Goal: Task Accomplishment & Management: Use online tool/utility

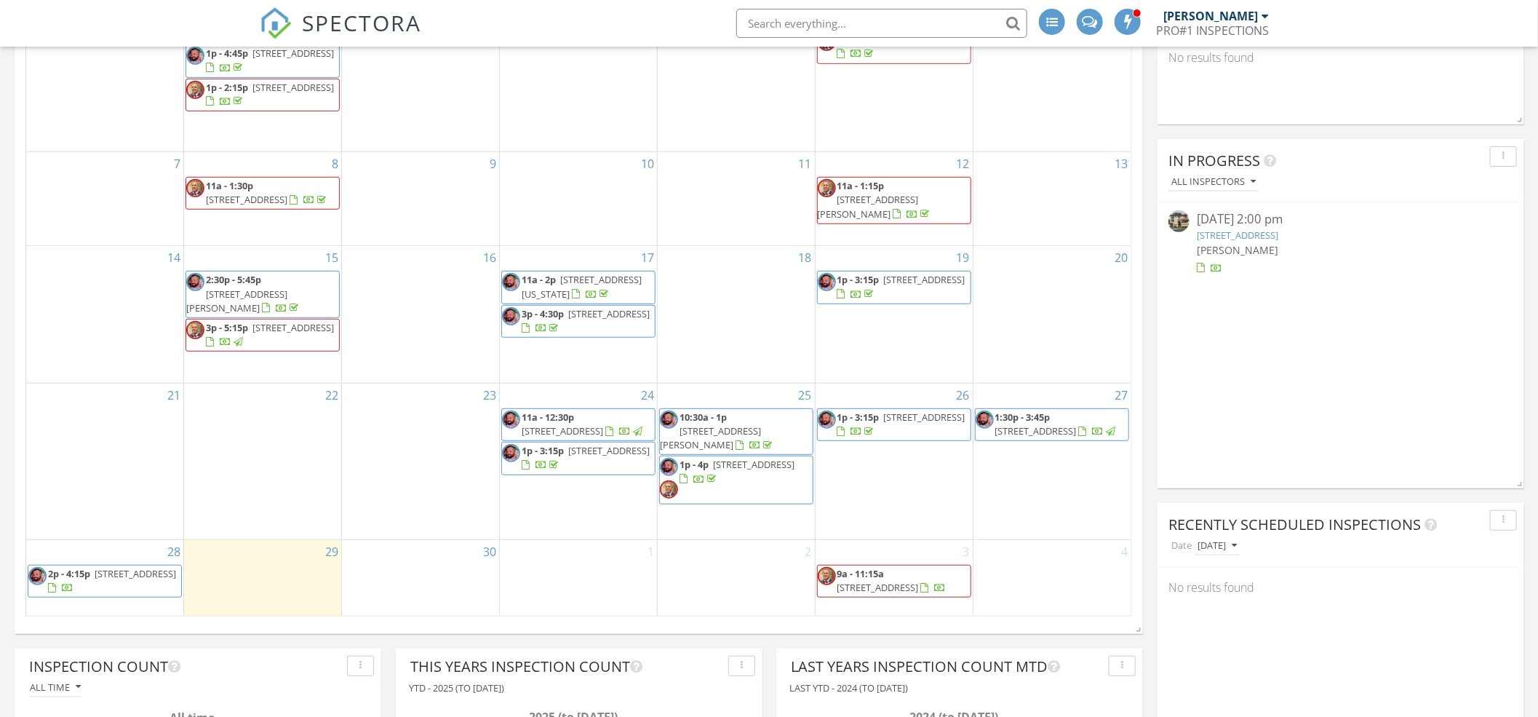
scroll to position [388, 0]
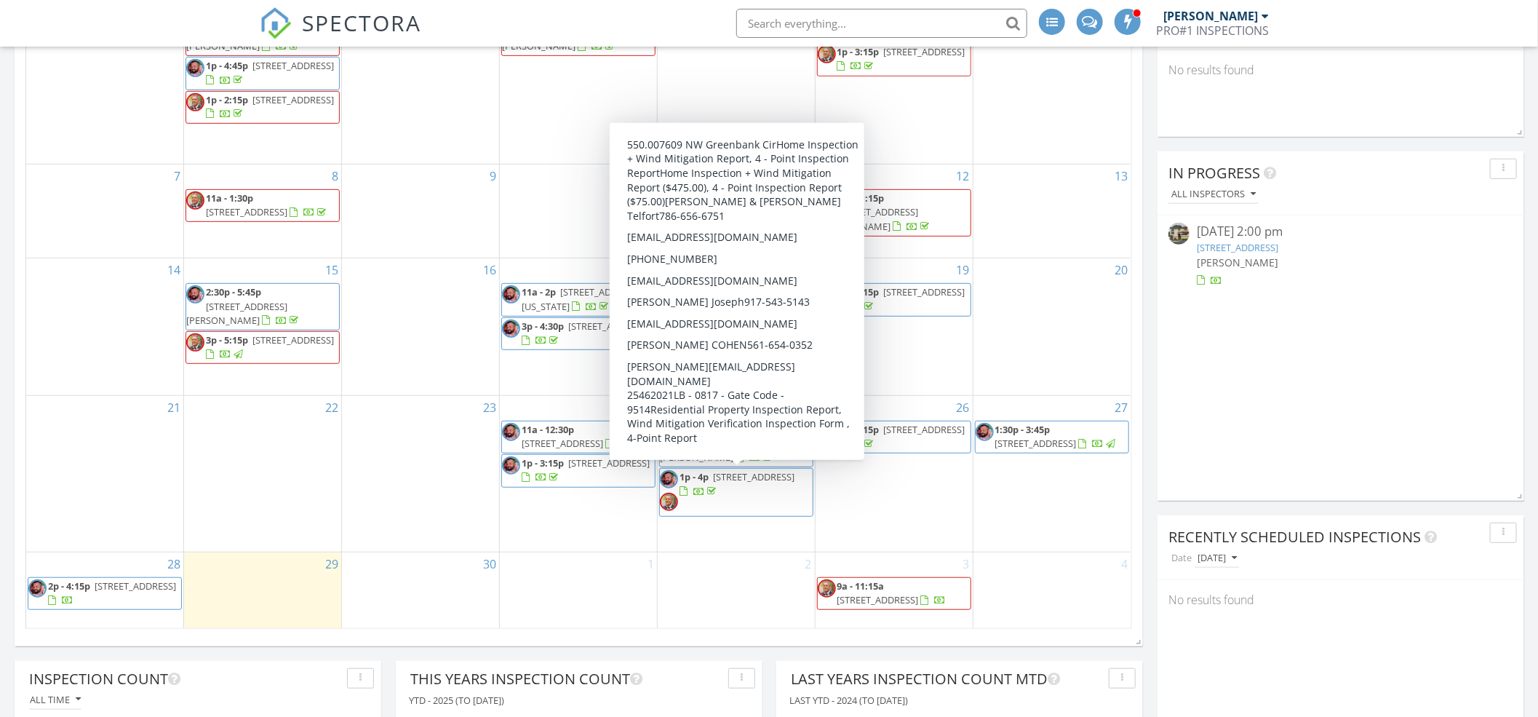
click at [755, 478] on span "7609 NW Greenbank Cir, Port St. Lucie 34987" at bounding box center [753, 476] width 81 height 13
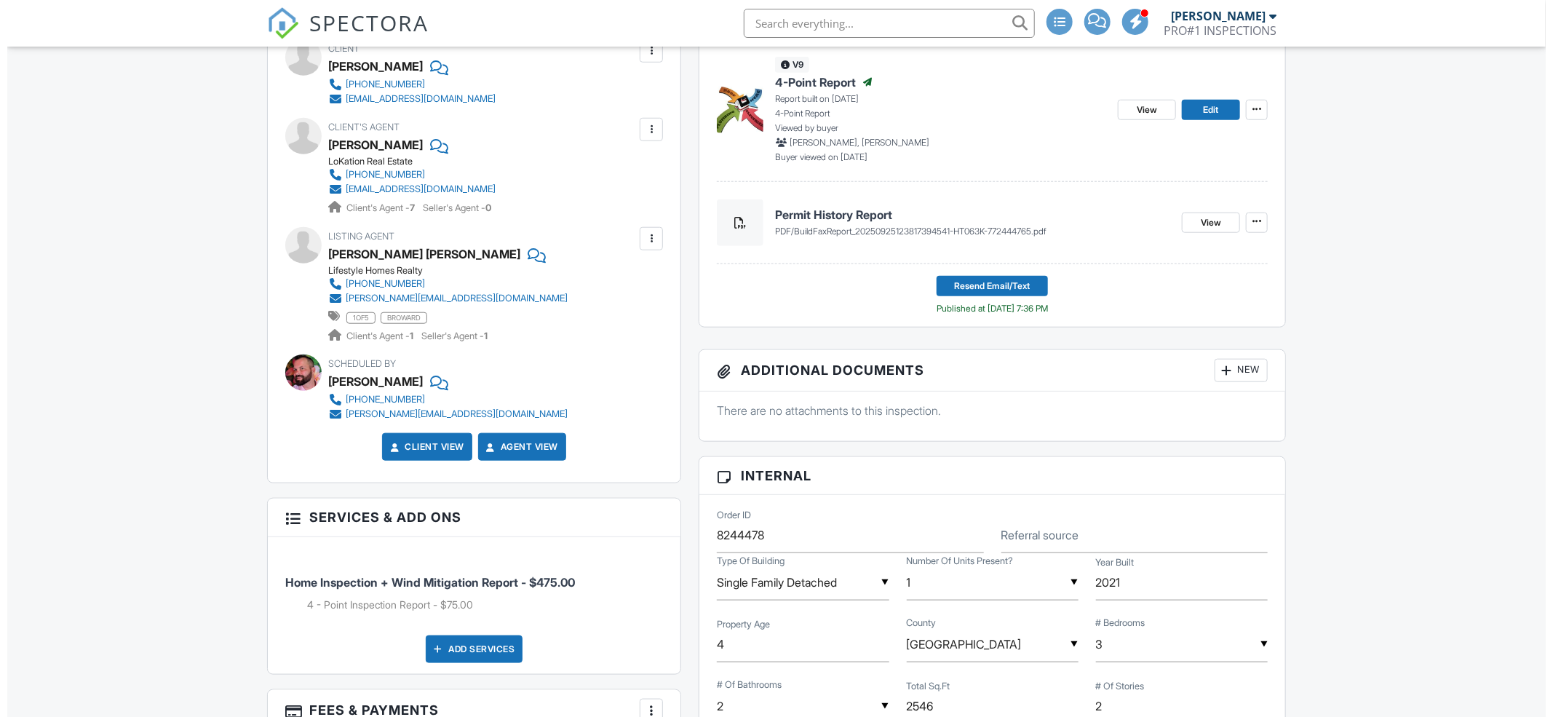
scroll to position [737, 0]
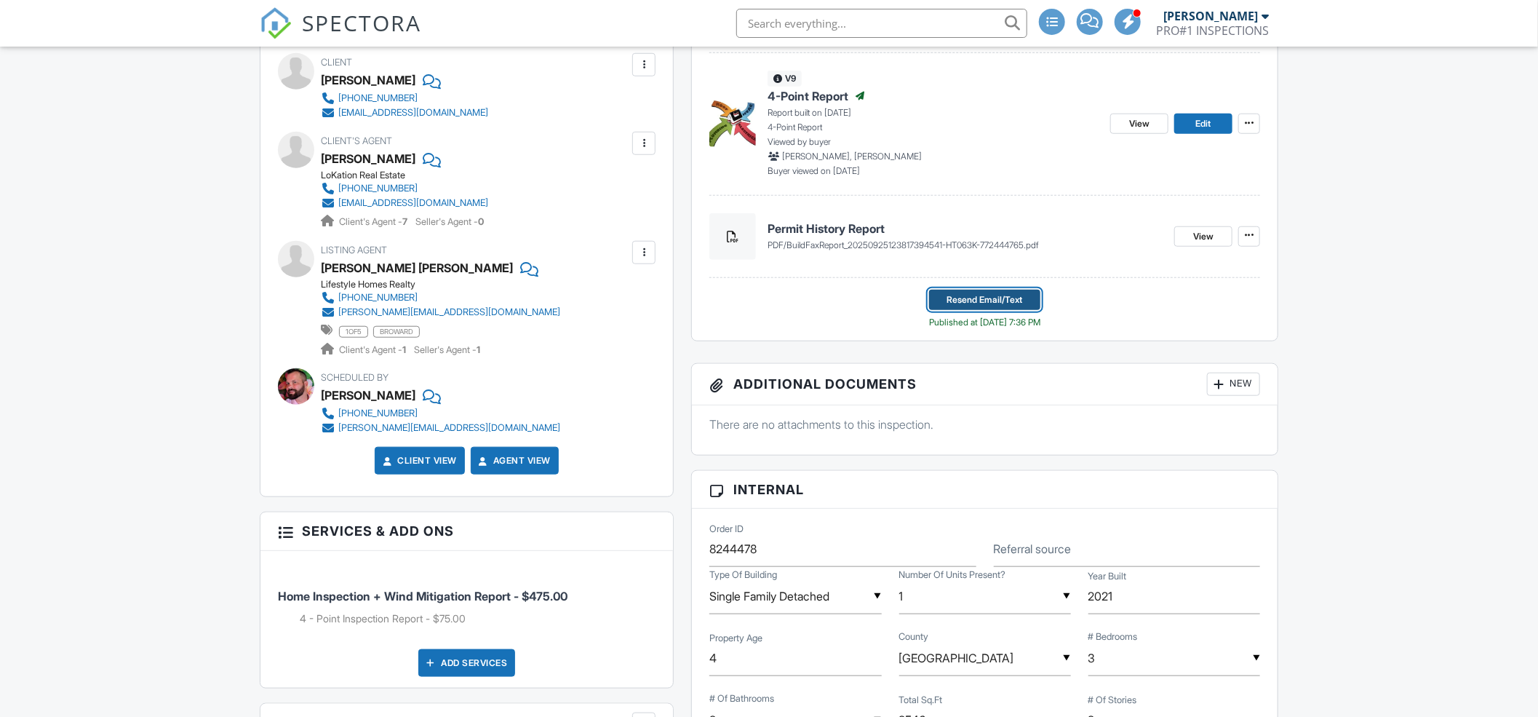
click at [1002, 305] on span "Resend Email/Text" at bounding box center [985, 300] width 76 height 15
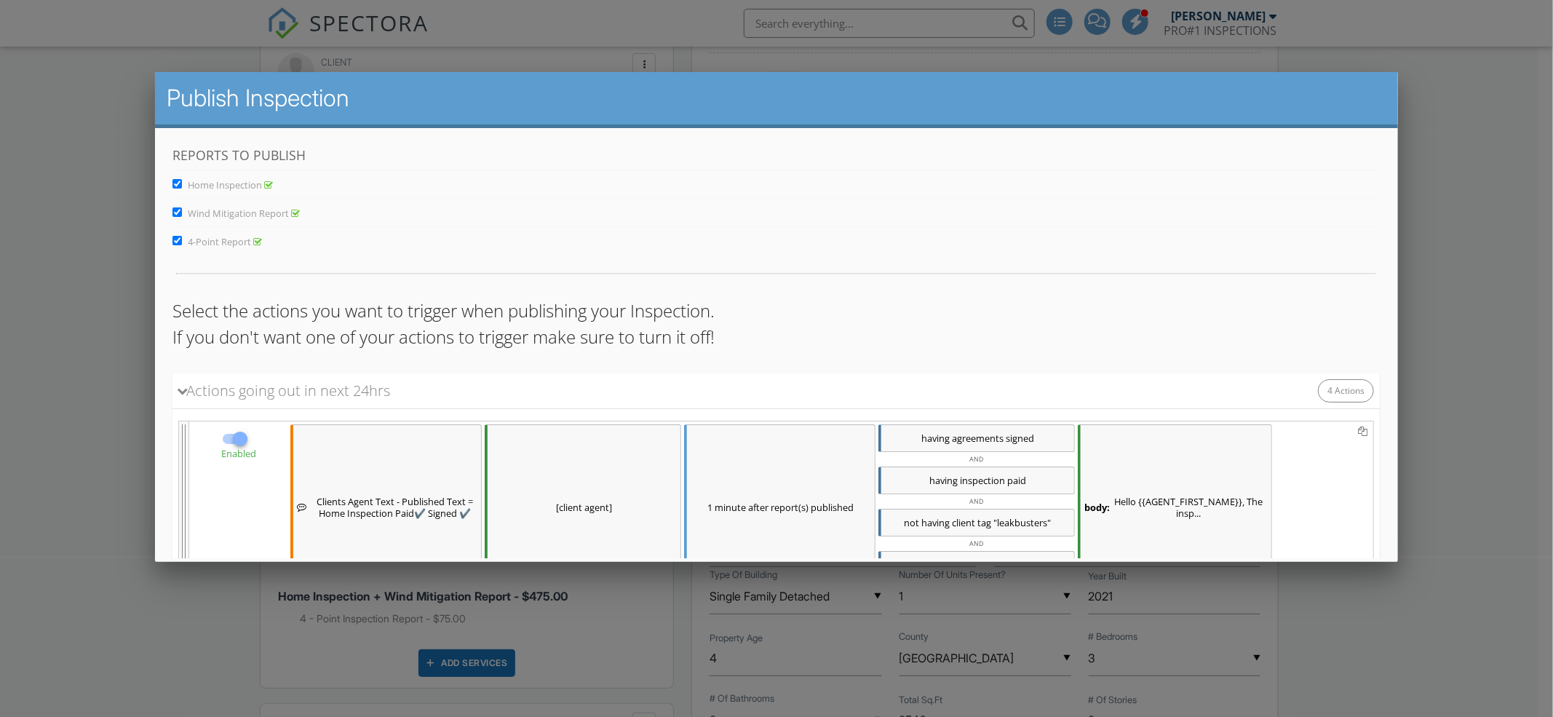
scroll to position [673, 0]
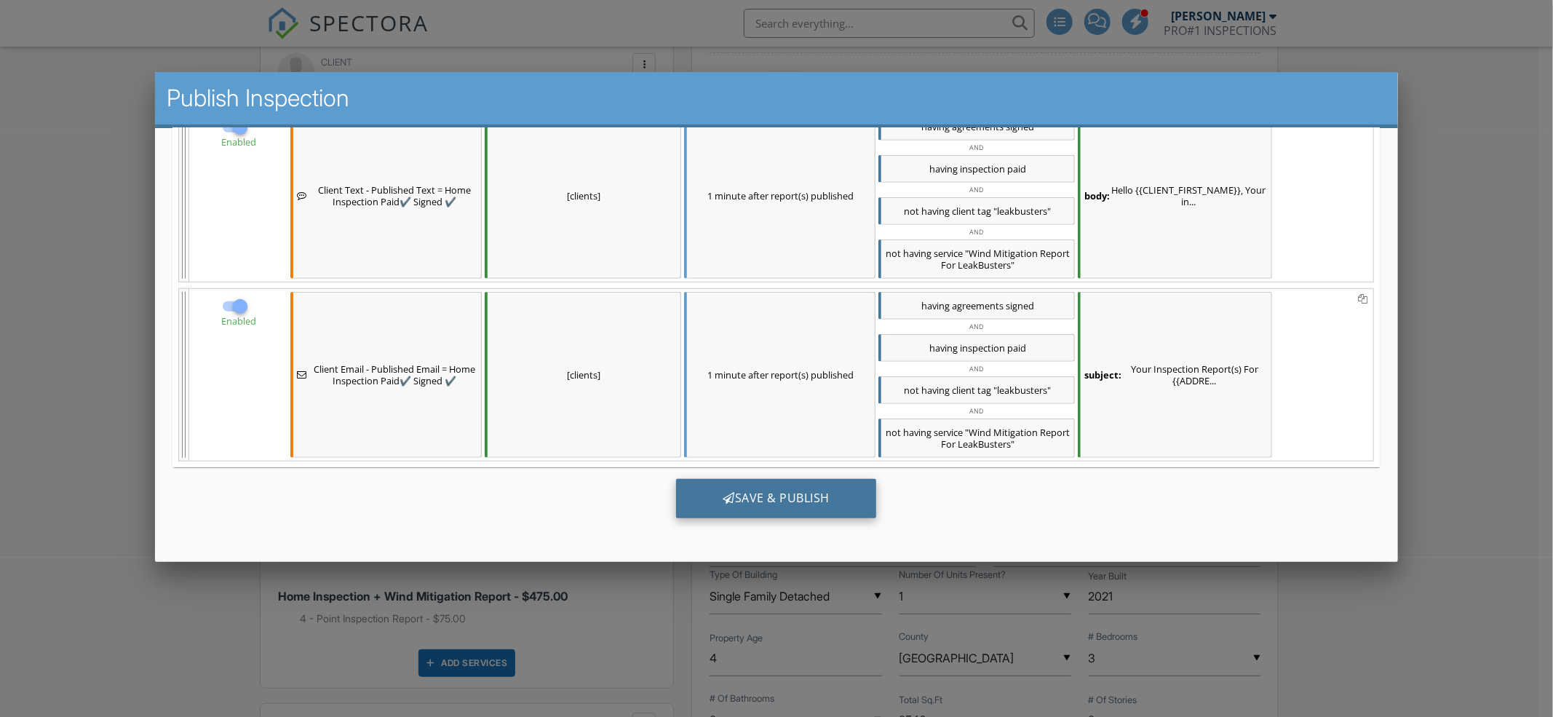
click at [744, 496] on div "Save & Publish" at bounding box center [776, 497] width 200 height 39
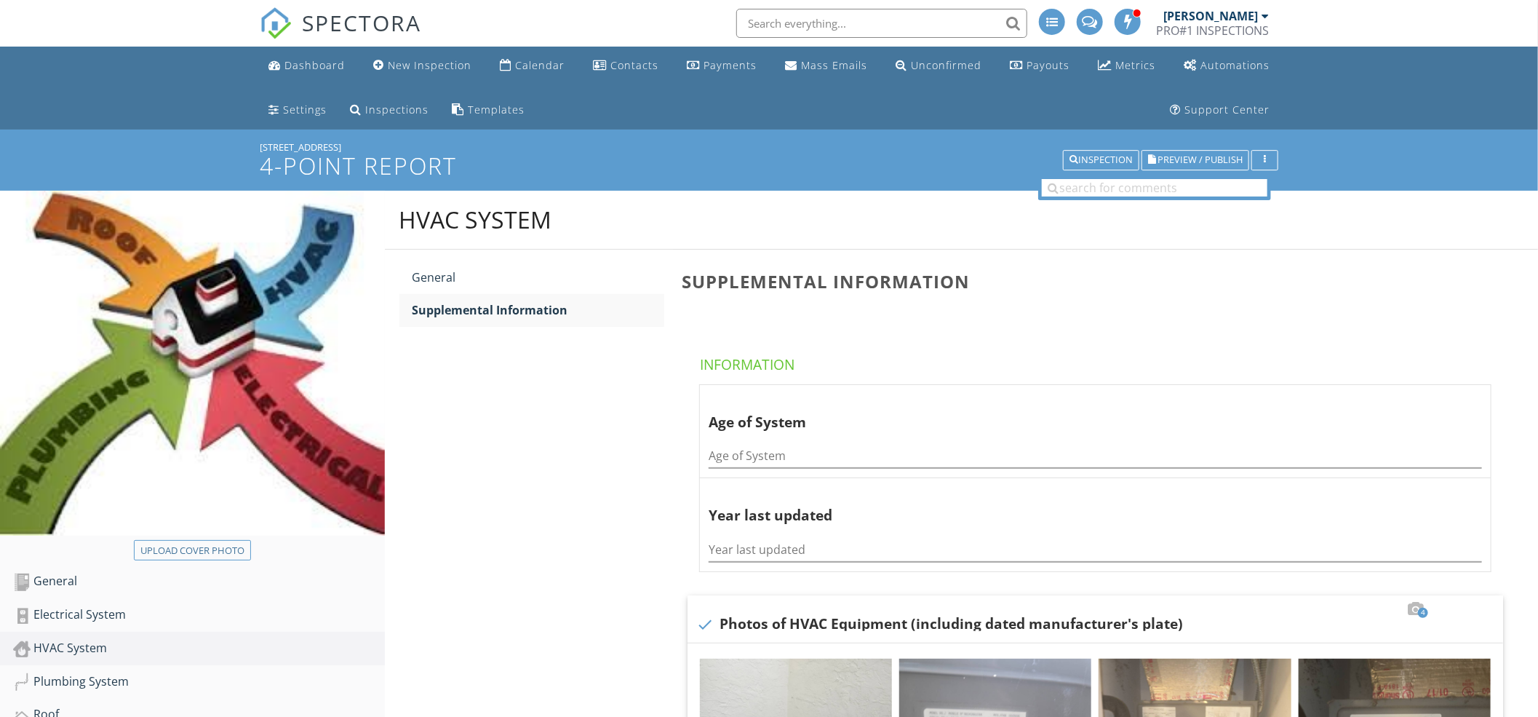
click at [789, 20] on input "text" at bounding box center [881, 23] width 291 height 29
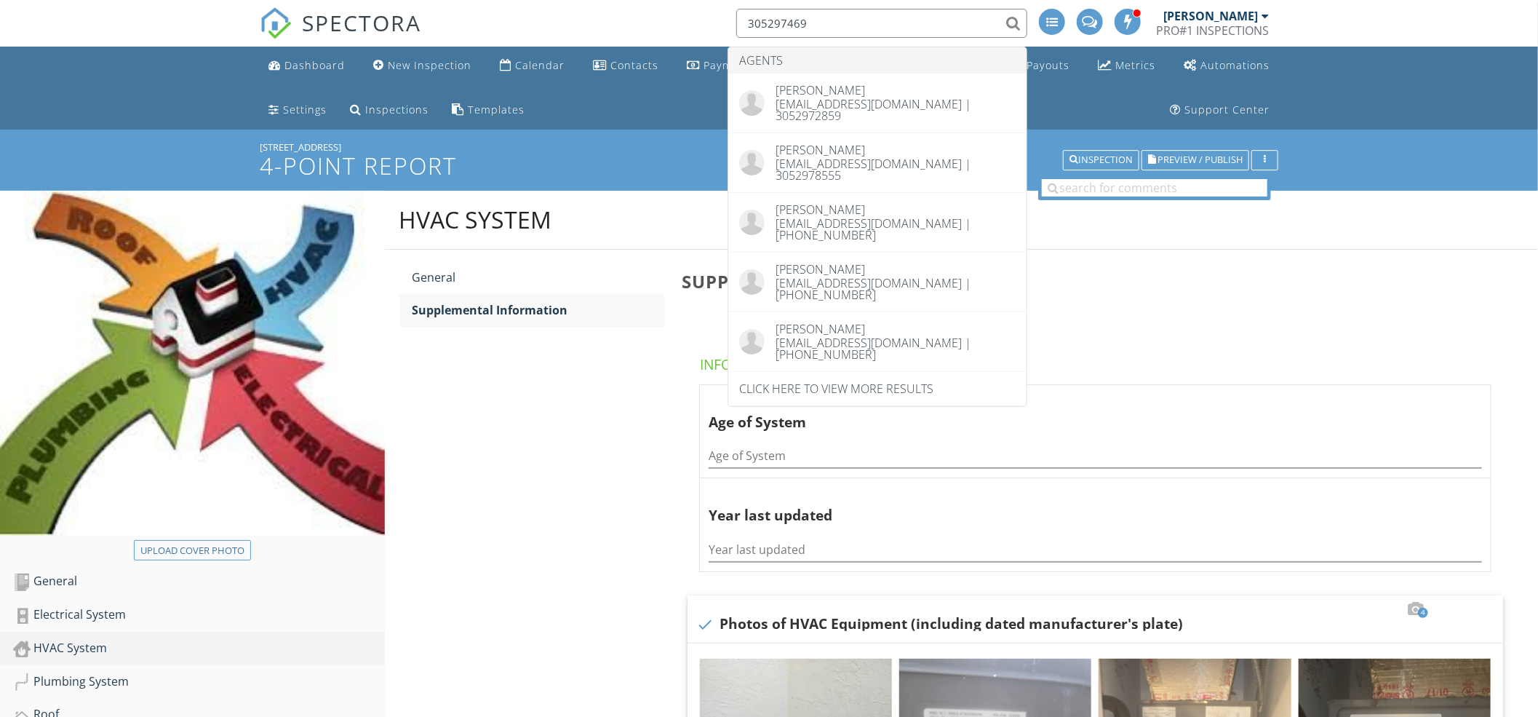
type input "3052974698"
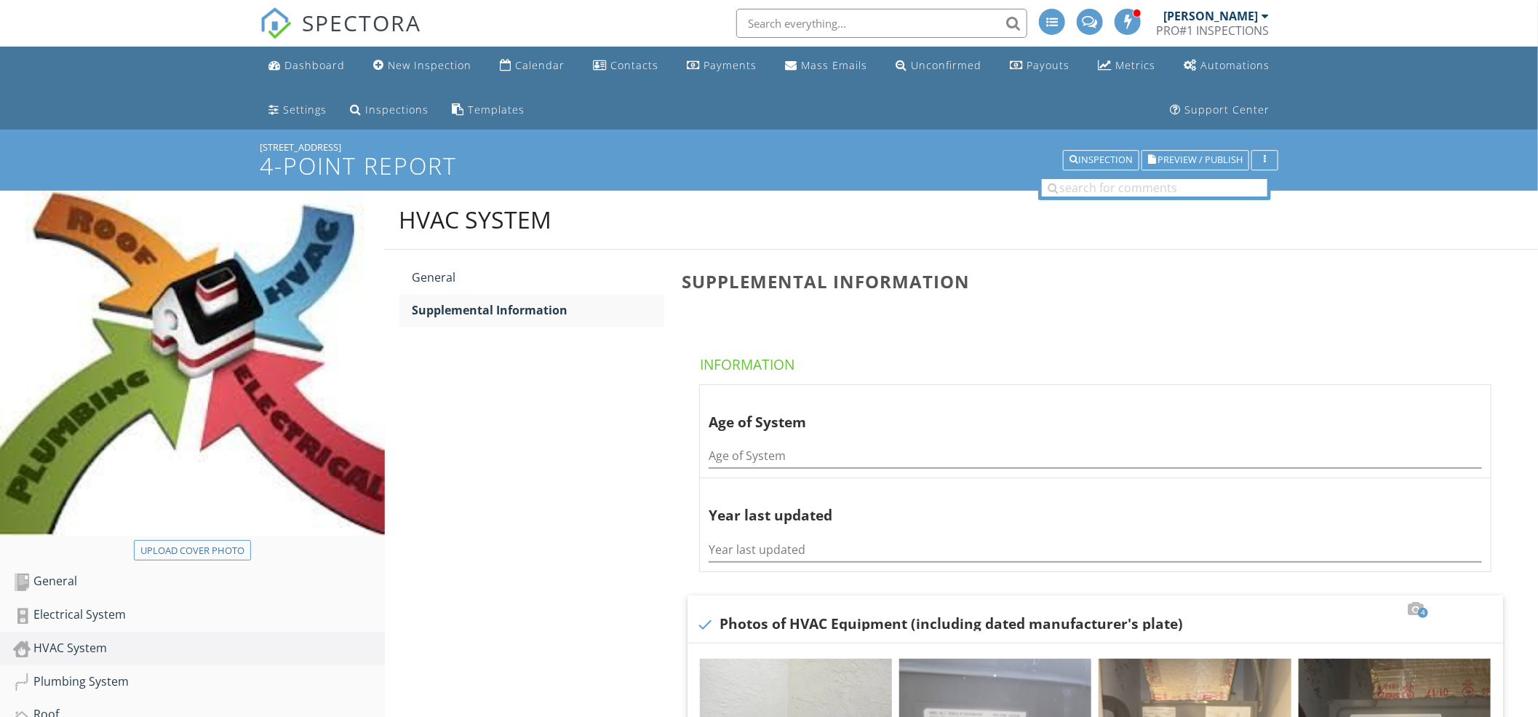
click at [816, 17] on input "text" at bounding box center [881, 23] width 291 height 29
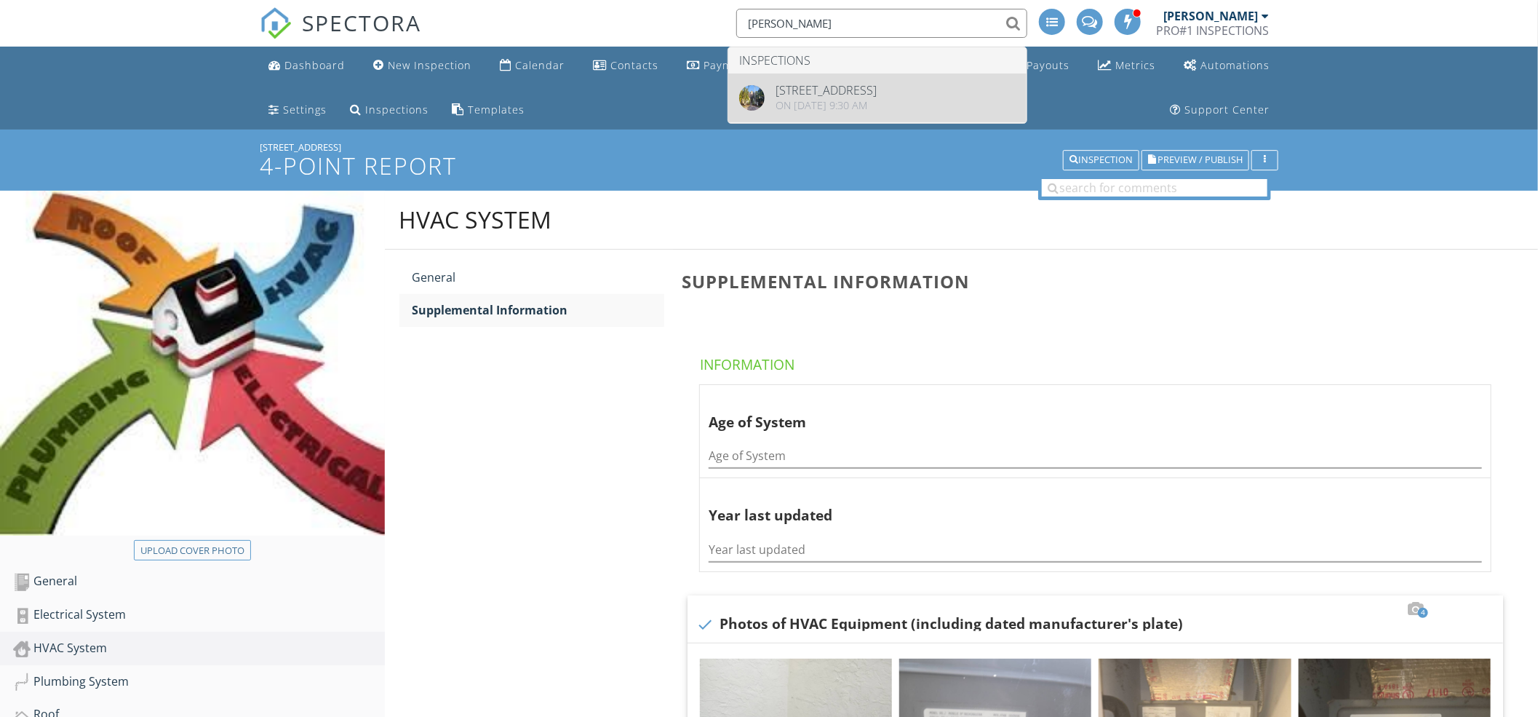
type input "mora ric"
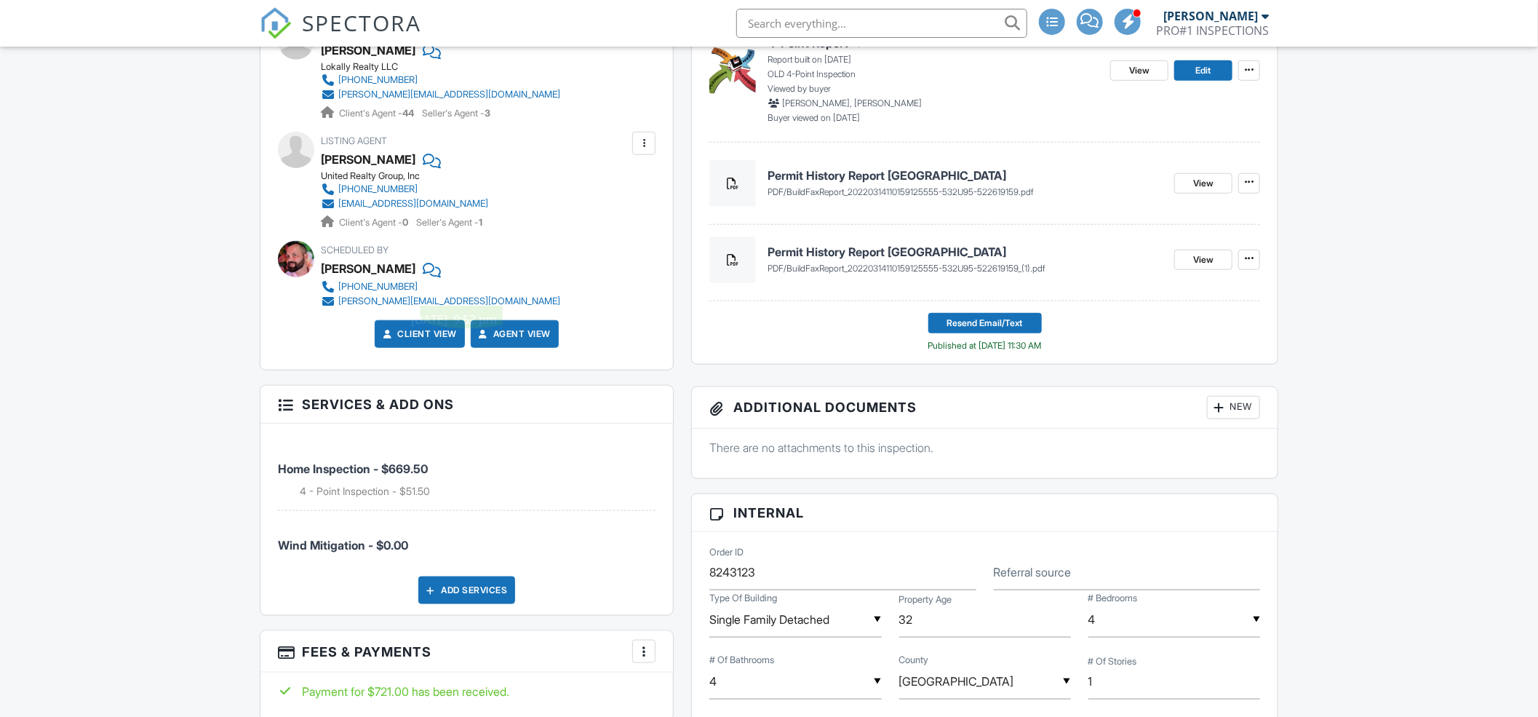
scroll to position [1293, 0]
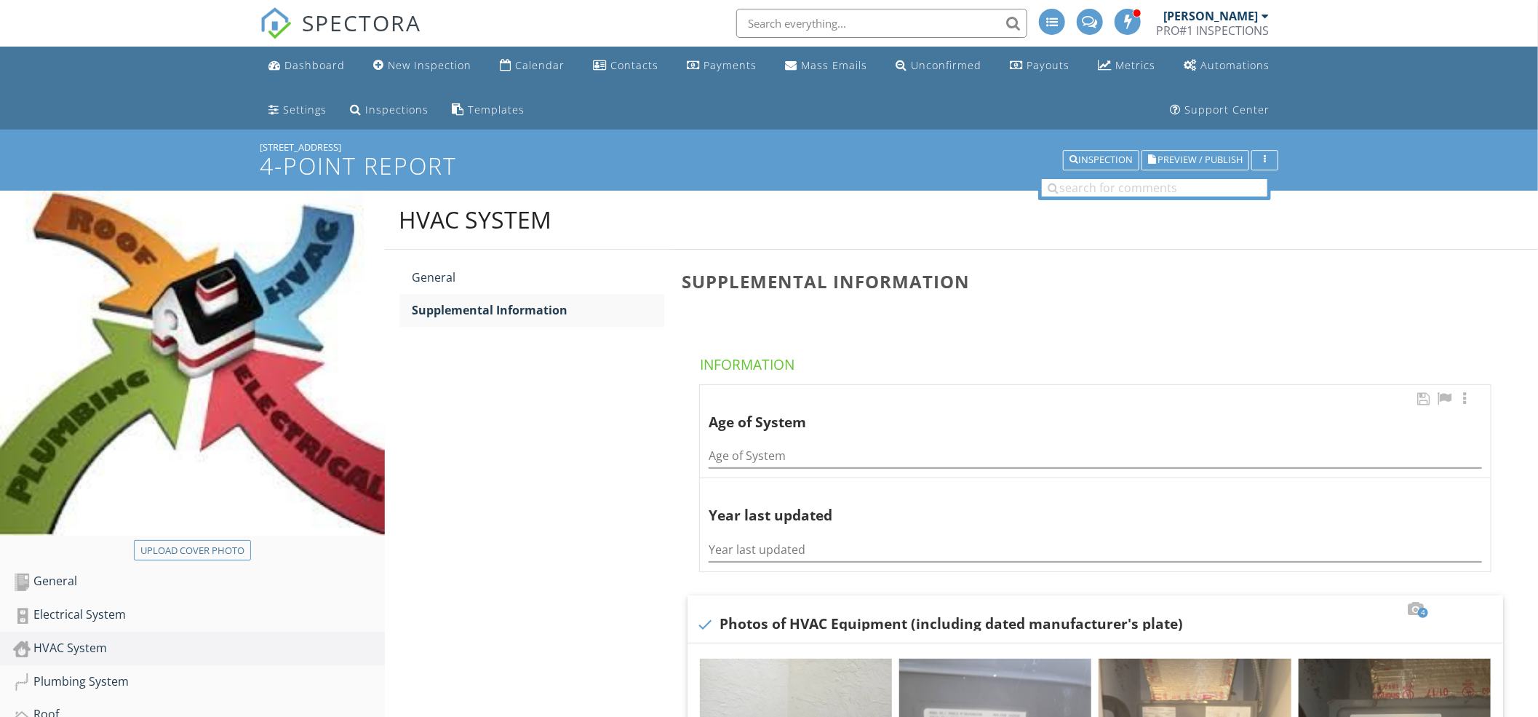
scroll to position [129, 0]
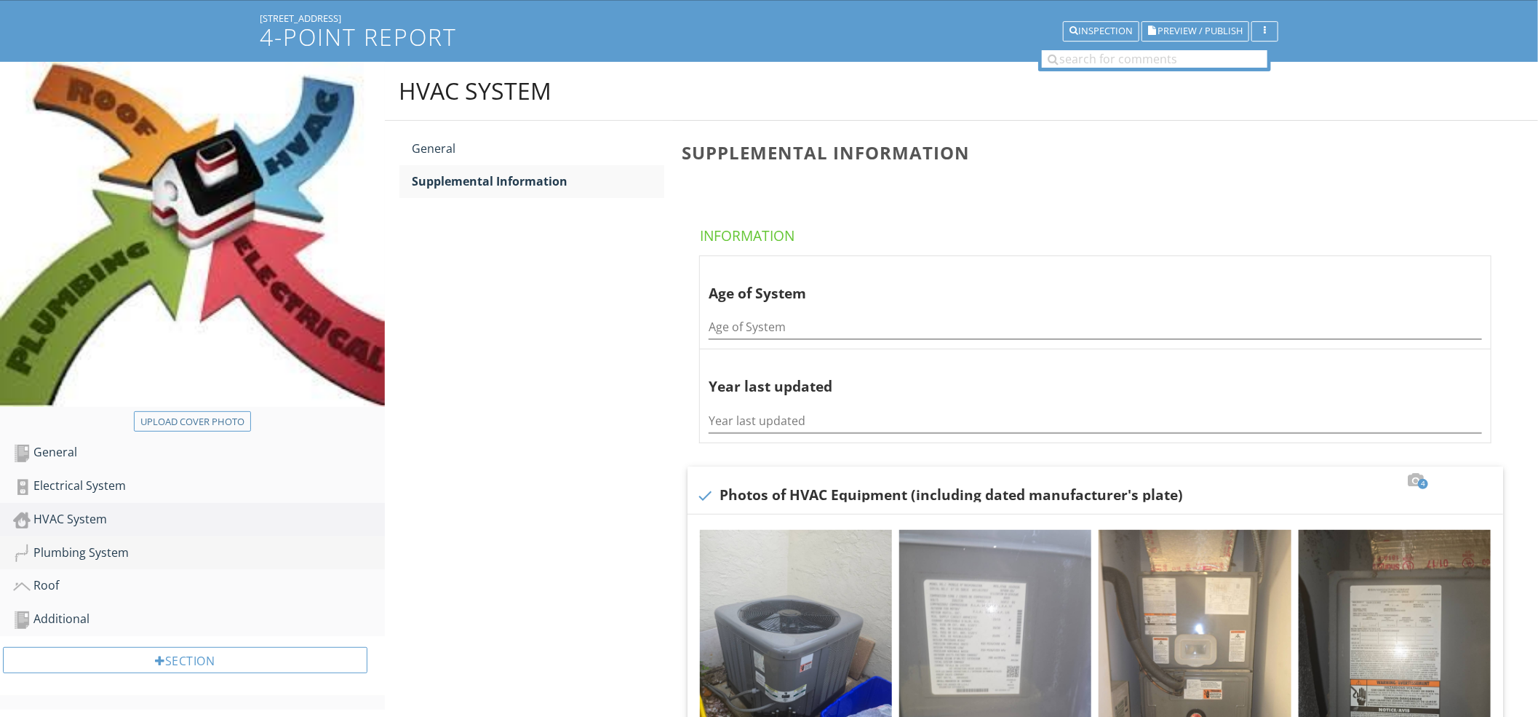
drag, startPoint x: 75, startPoint y: 549, endPoint x: 82, endPoint y: 546, distance: 7.8
click at [77, 546] on div "Plumbing System" at bounding box center [199, 553] width 372 height 19
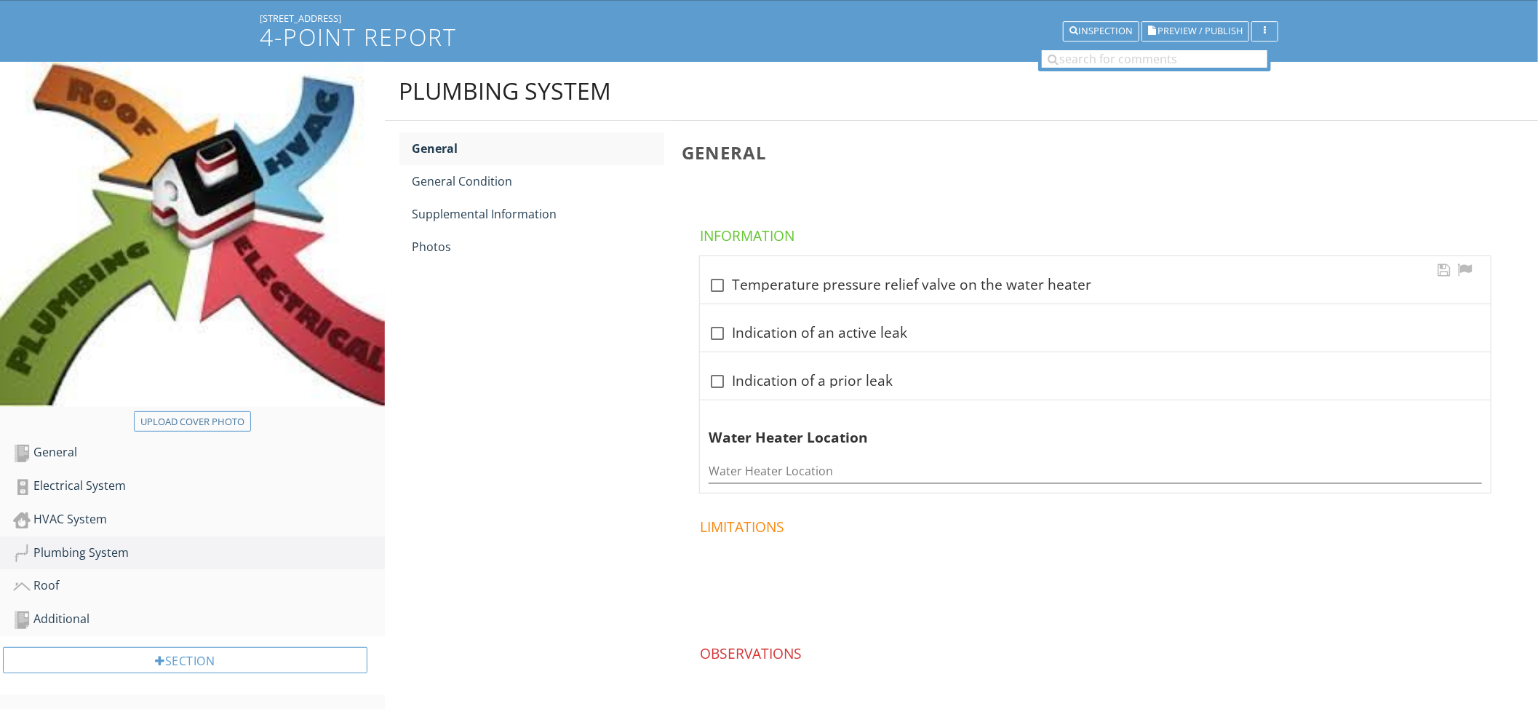
click at [851, 280] on div "check_box_outline_blank Temperature pressure relief valve on the water heater" at bounding box center [1095, 285] width 773 height 17
checkbox input "true"
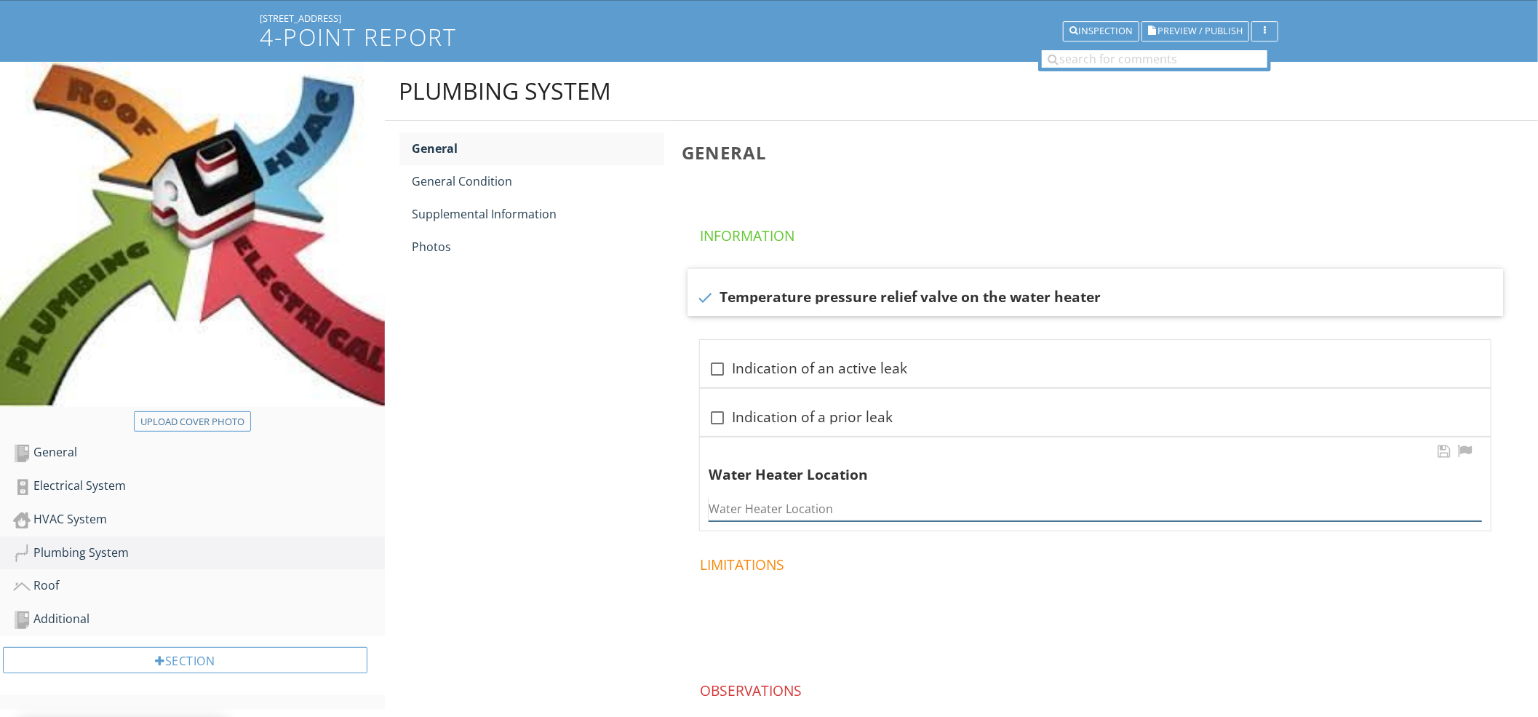
click at [767, 521] on div "Water Heater Location" at bounding box center [1095, 509] width 773 height 24
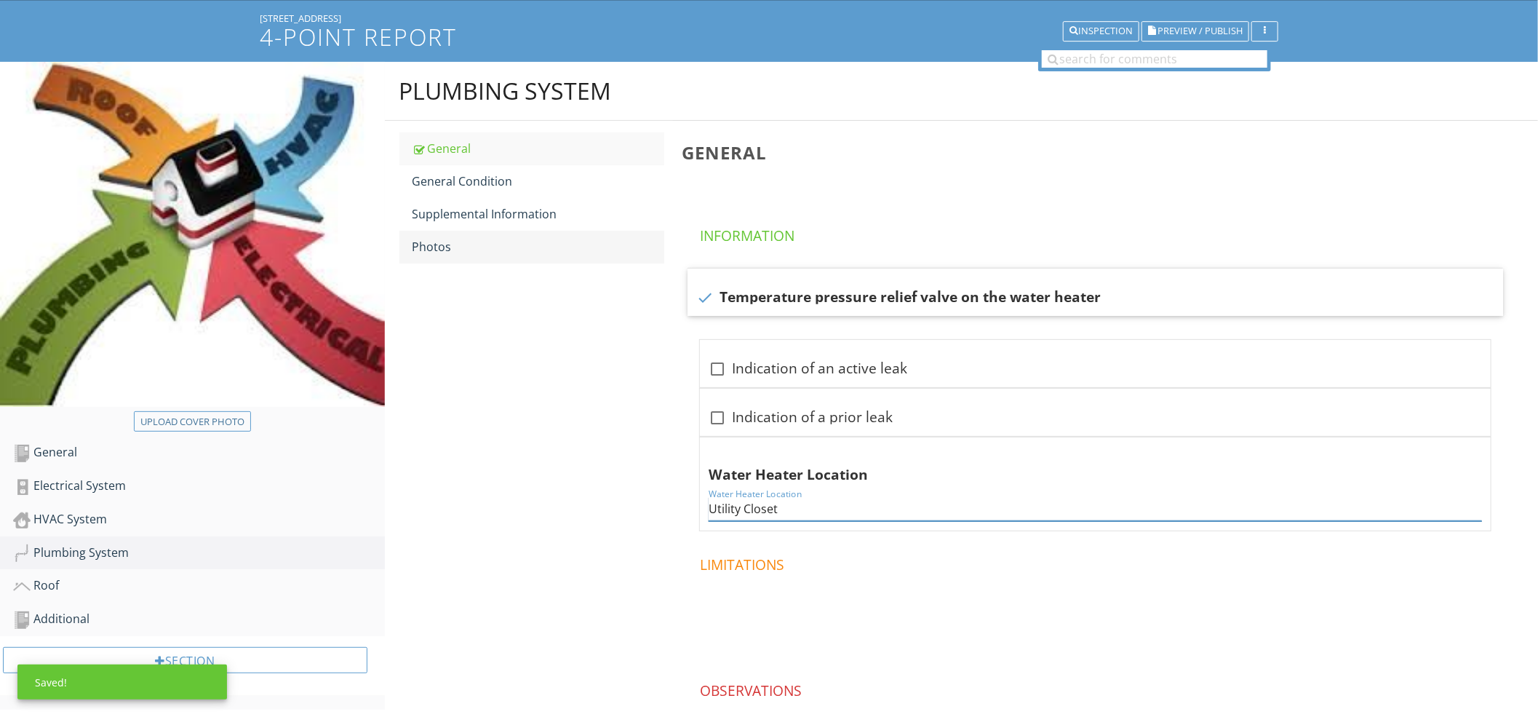
type input "Utility Closet"
click at [493, 236] on link "Photos" at bounding box center [539, 247] width 252 height 32
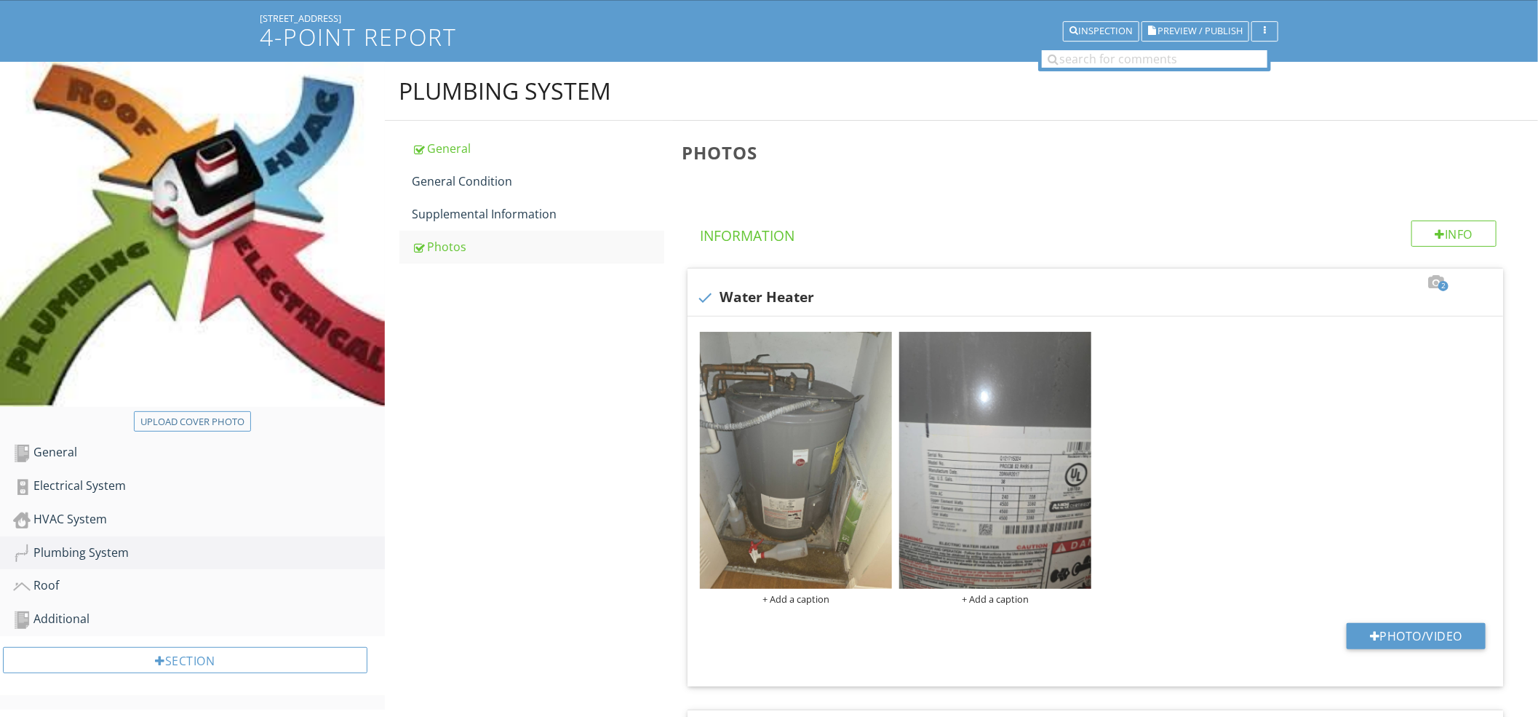
scroll to position [646, 0]
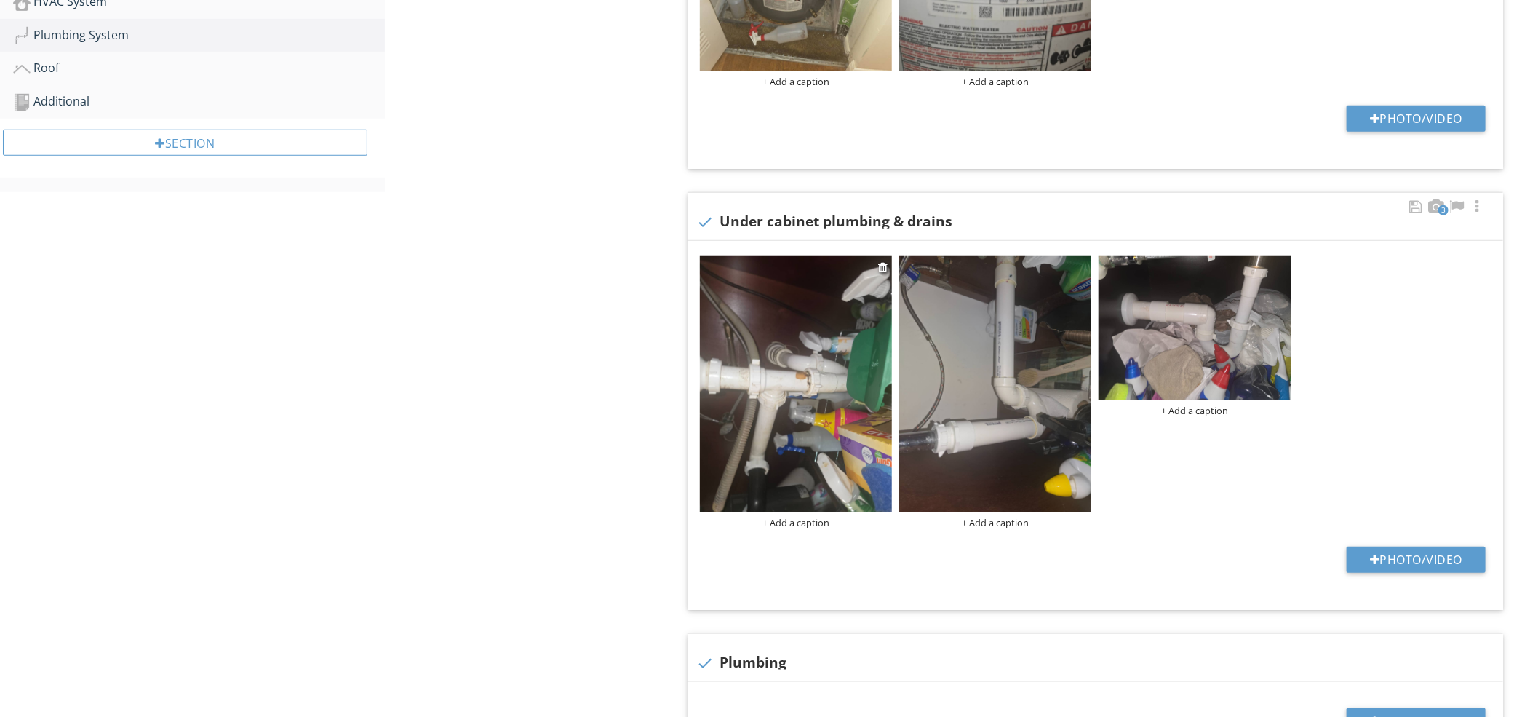
click at [755, 368] on img at bounding box center [796, 384] width 192 height 256
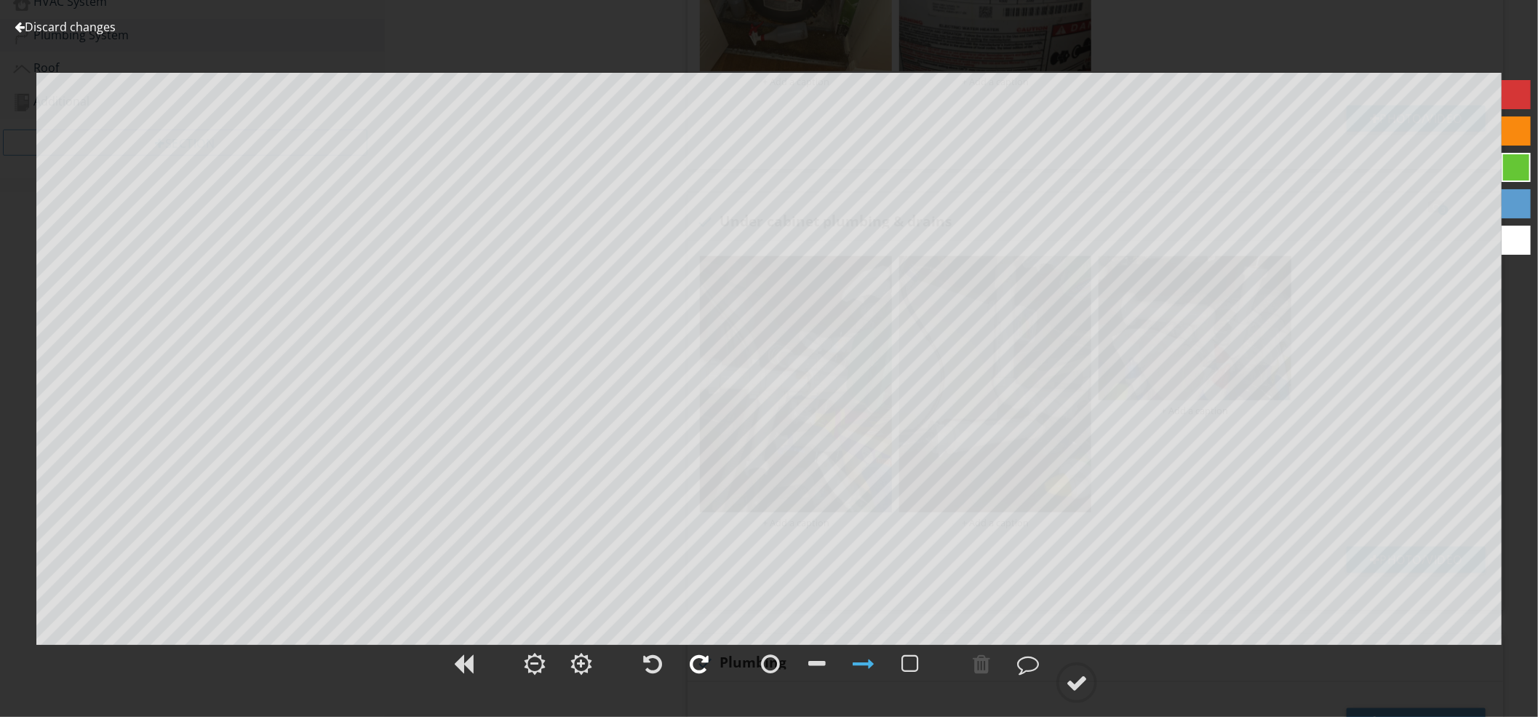
click at [683, 668] on div at bounding box center [699, 663] width 36 height 36
click at [1079, 683] on div at bounding box center [1077, 683] width 22 height 22
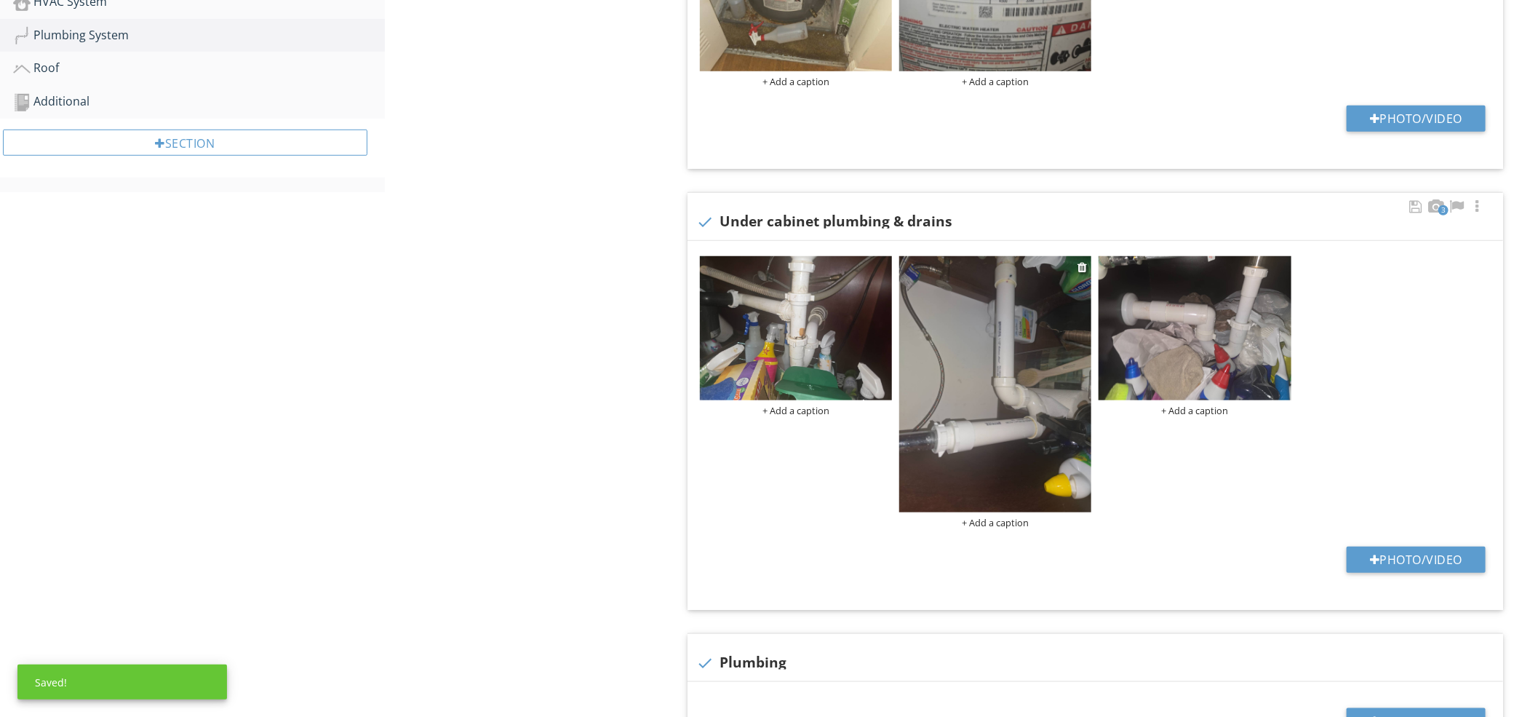
click at [956, 431] on img at bounding box center [995, 384] width 192 height 256
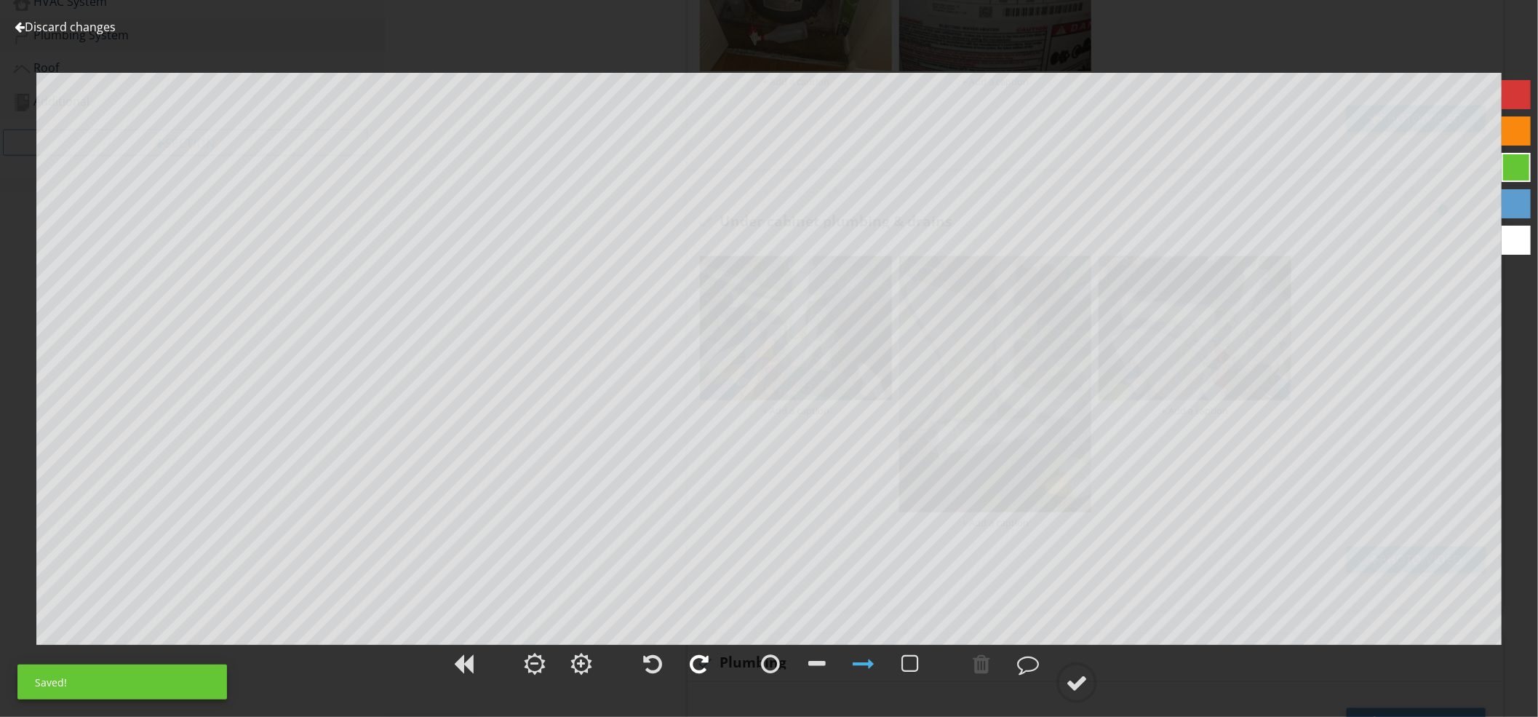
drag, startPoint x: 704, startPoint y: 664, endPoint x: 713, endPoint y: 666, distance: 9.0
click at [707, 664] on div at bounding box center [699, 664] width 19 height 22
click at [1076, 689] on div at bounding box center [1077, 683] width 22 height 22
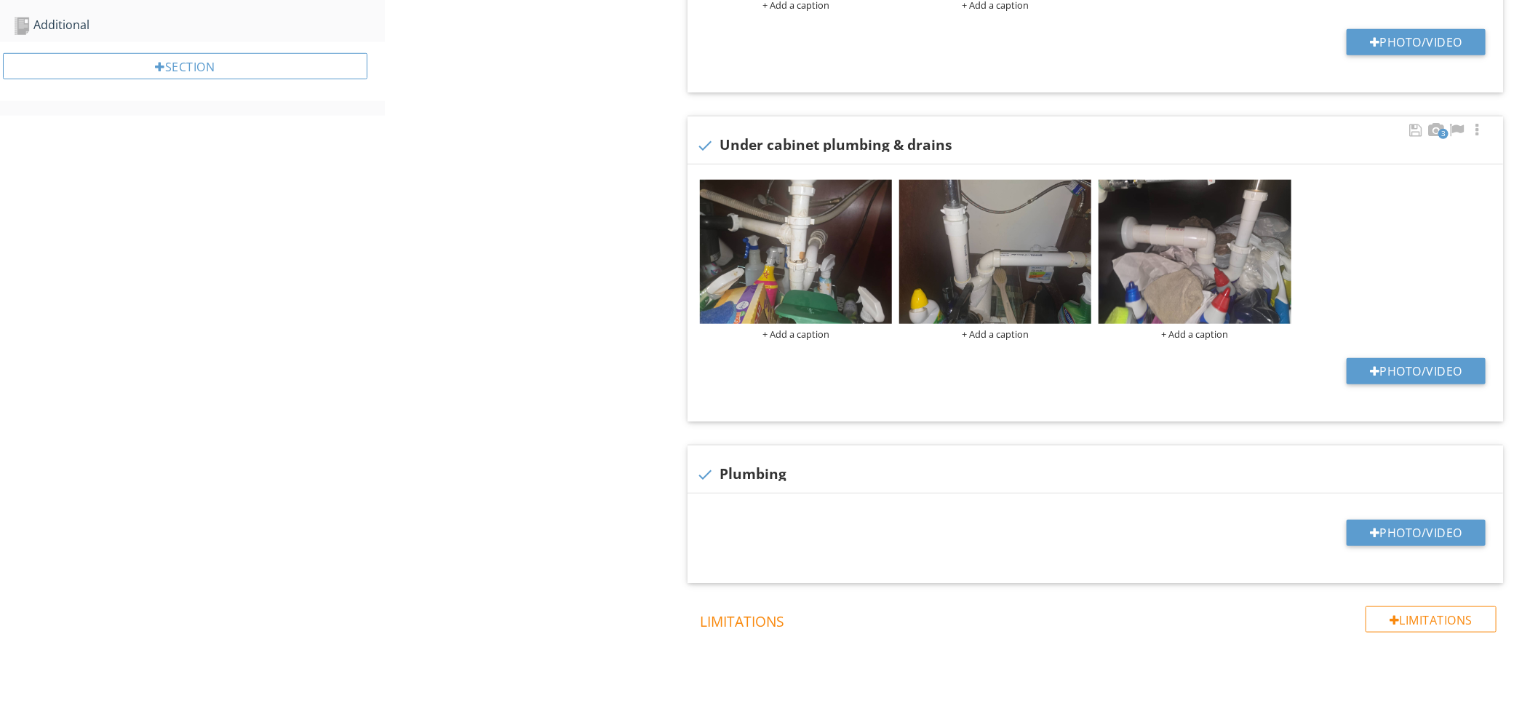
scroll to position [776, 0]
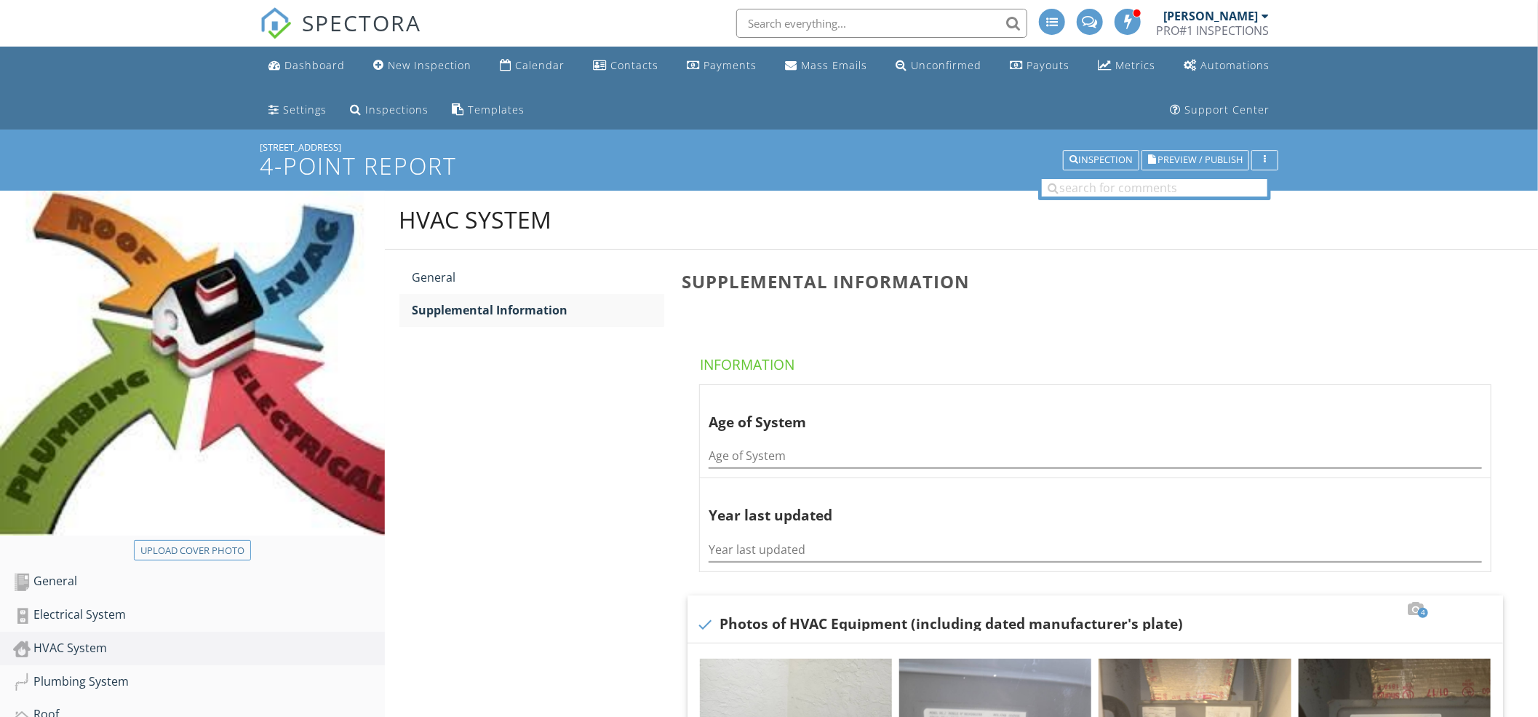
click at [819, 28] on input "text" at bounding box center [881, 23] width 291 height 29
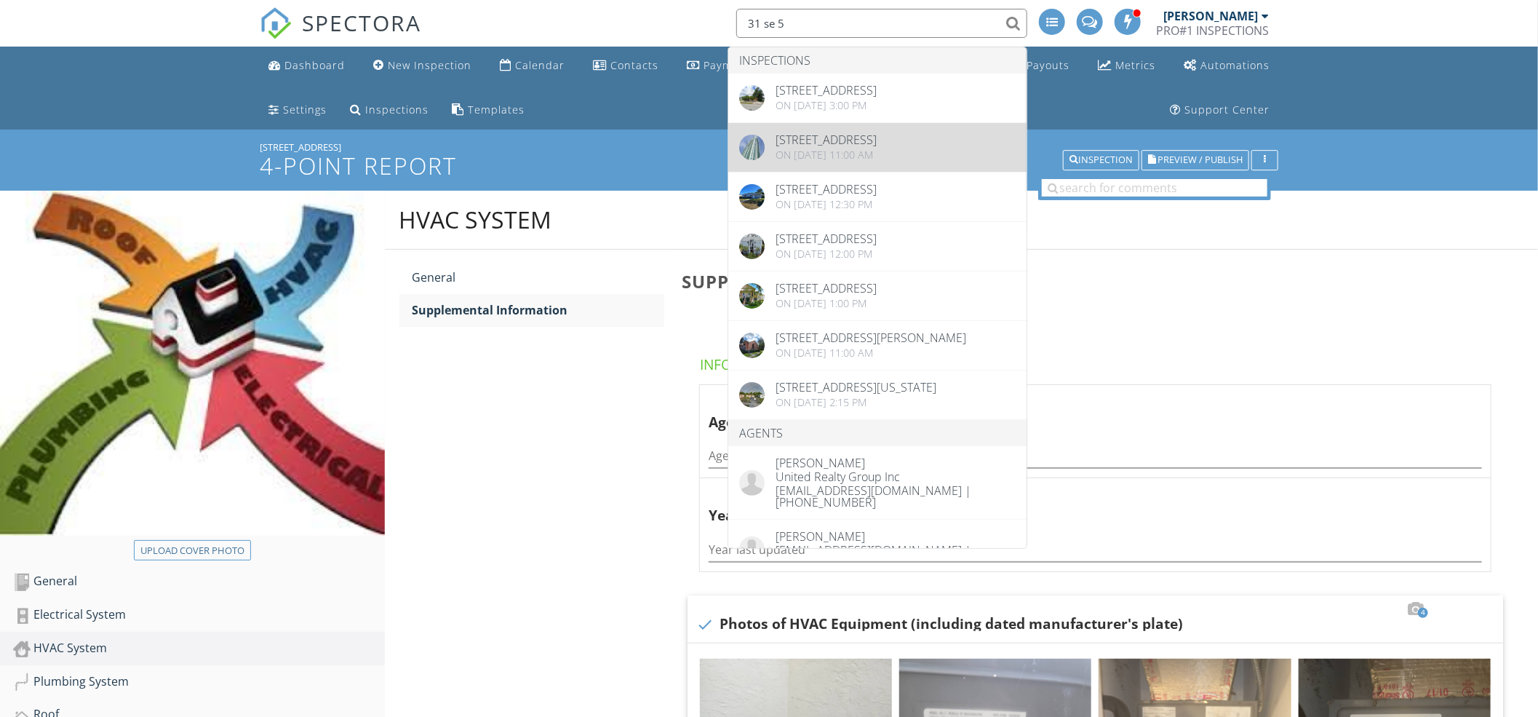
type input "31 se 5"
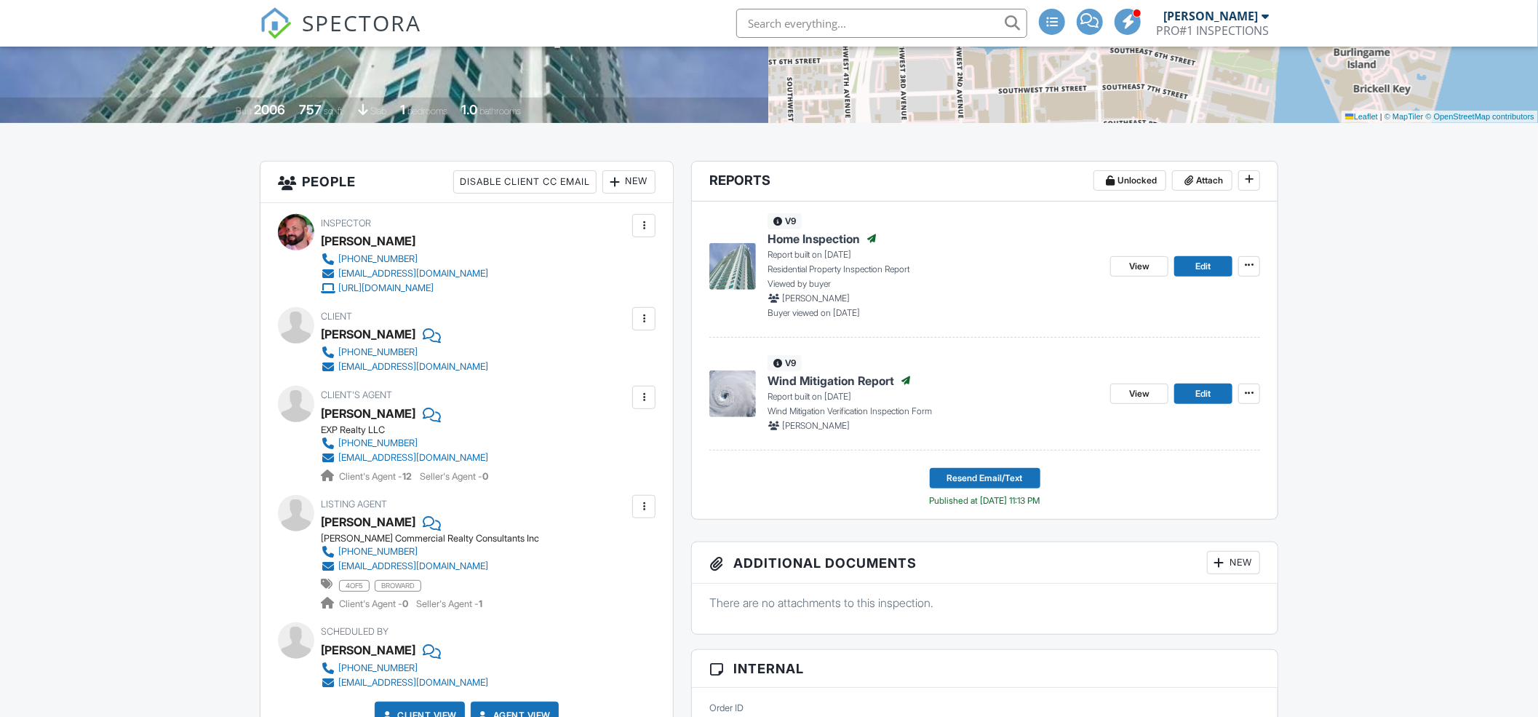
scroll to position [277, 0]
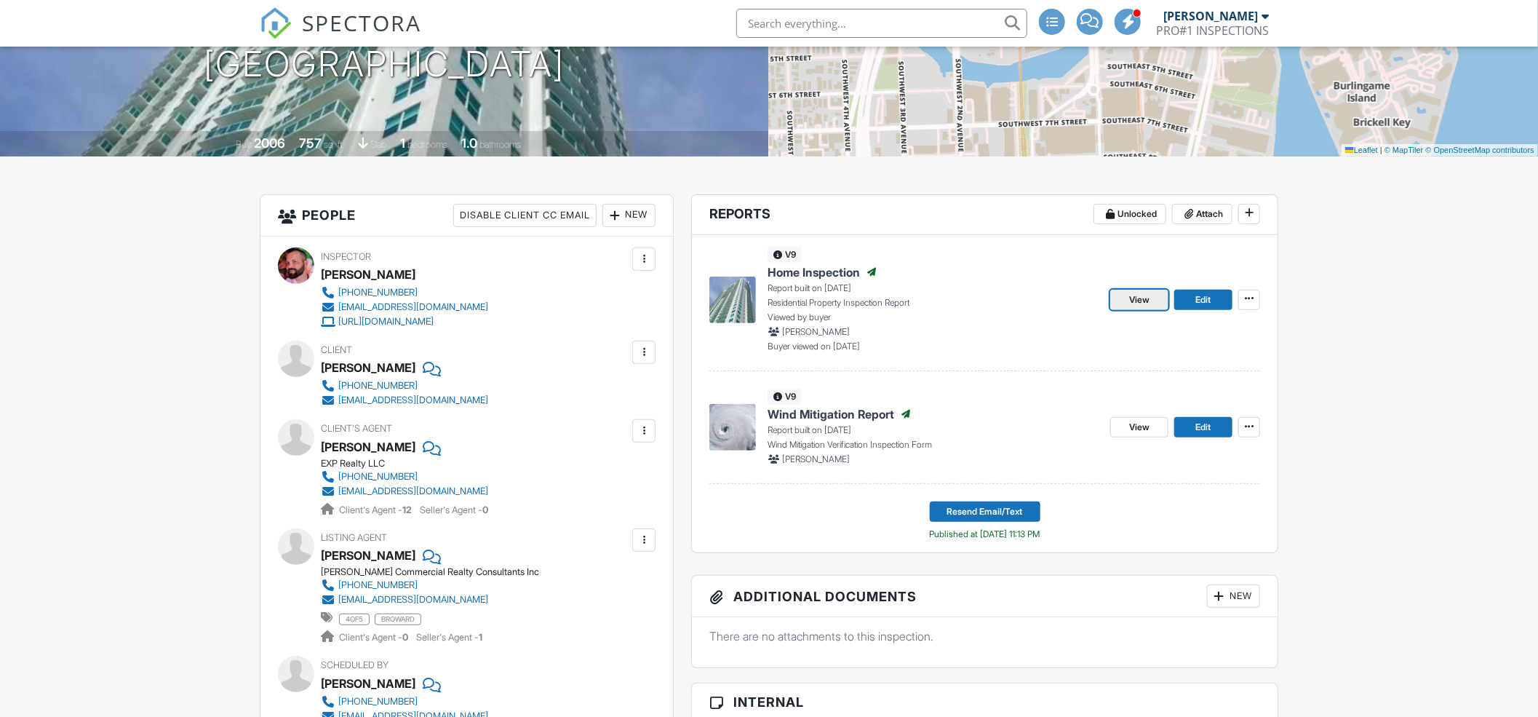
click at [1146, 302] on span "View" at bounding box center [1139, 300] width 20 height 15
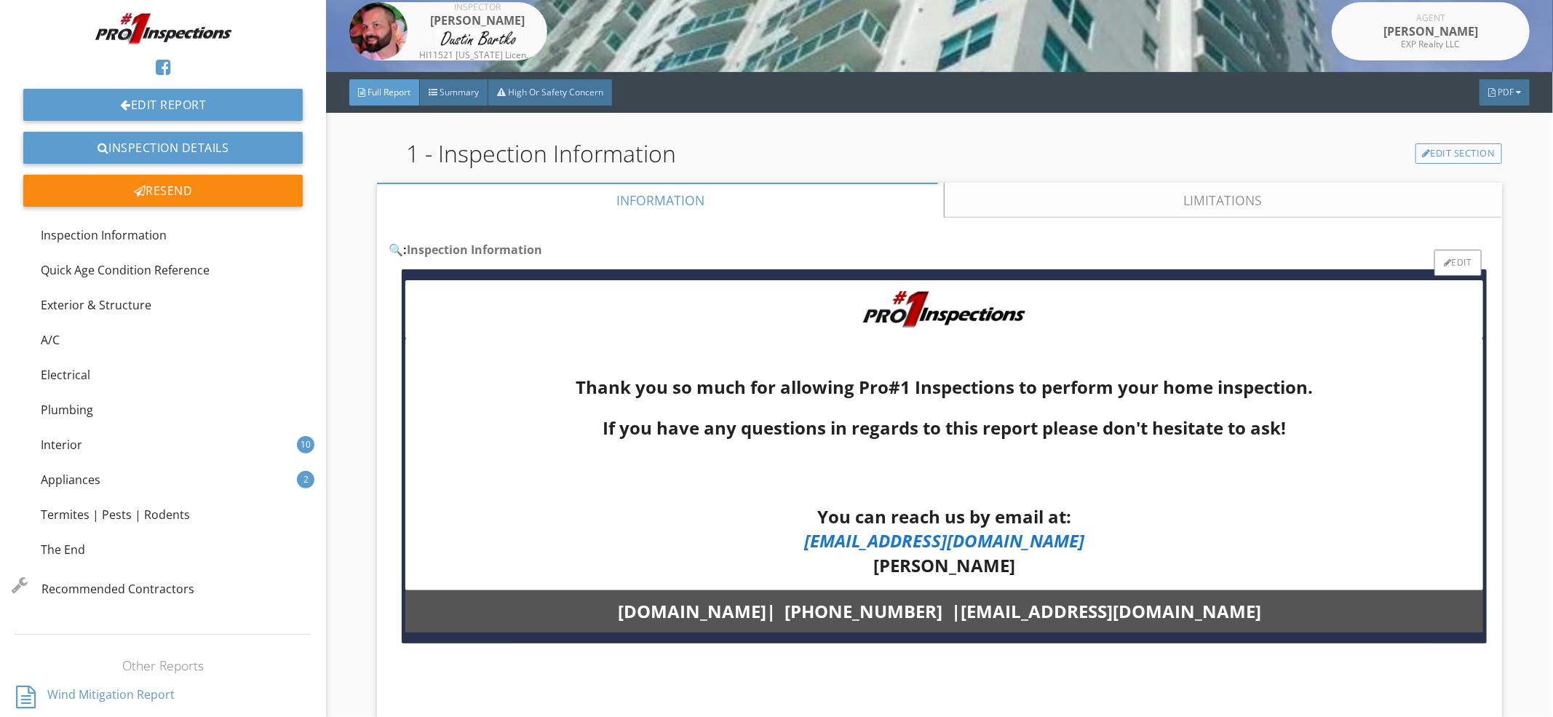
scroll to position [129, 0]
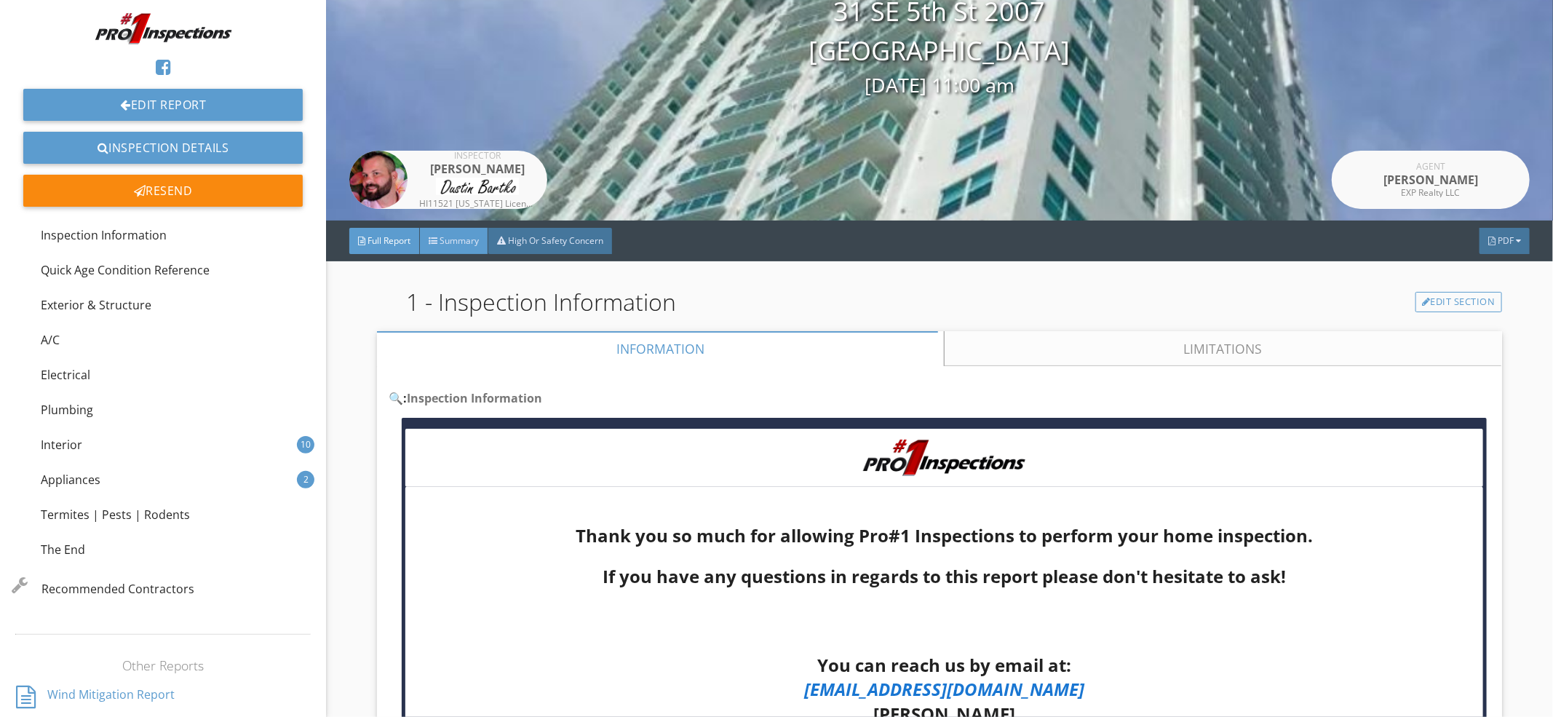
click at [448, 239] on span "Summary" at bounding box center [458, 240] width 39 height 12
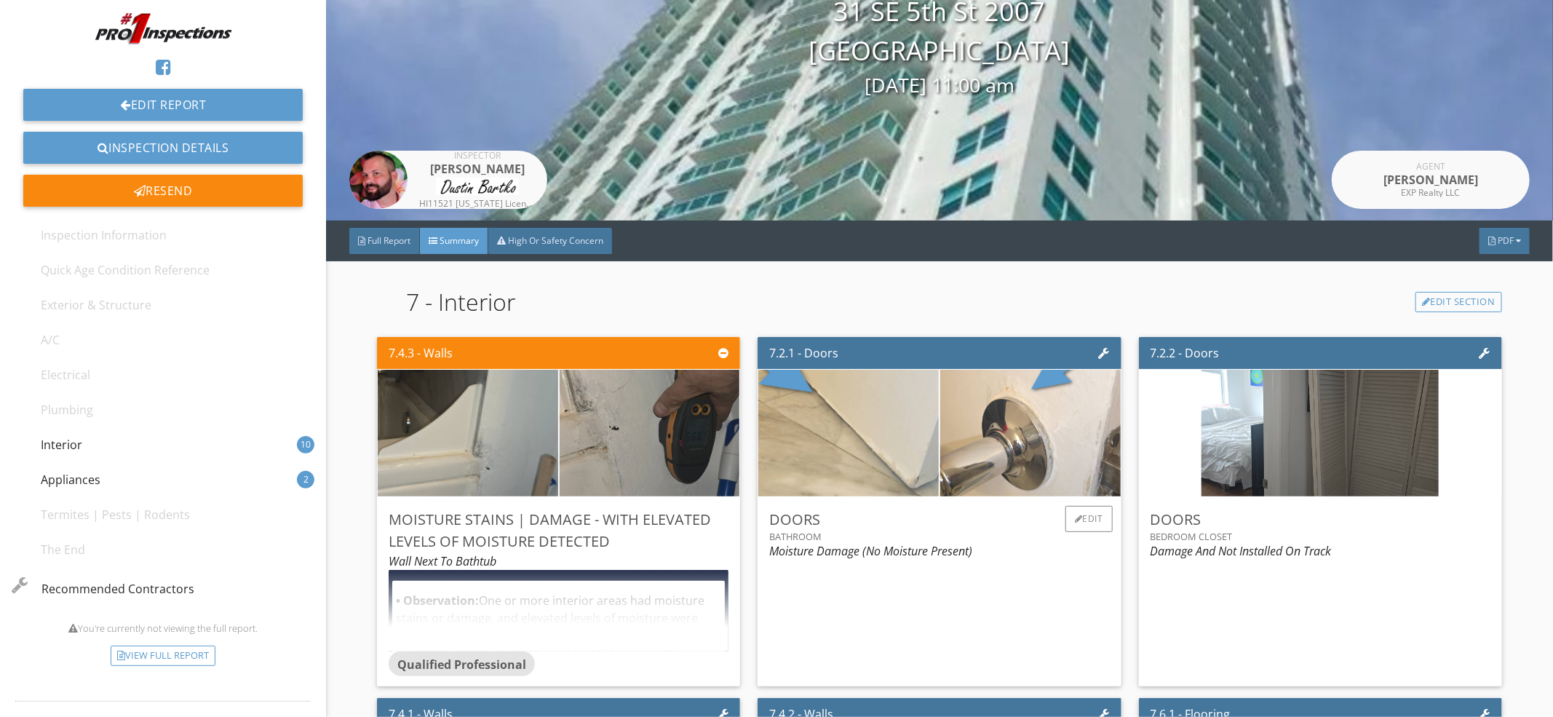
scroll to position [258, 0]
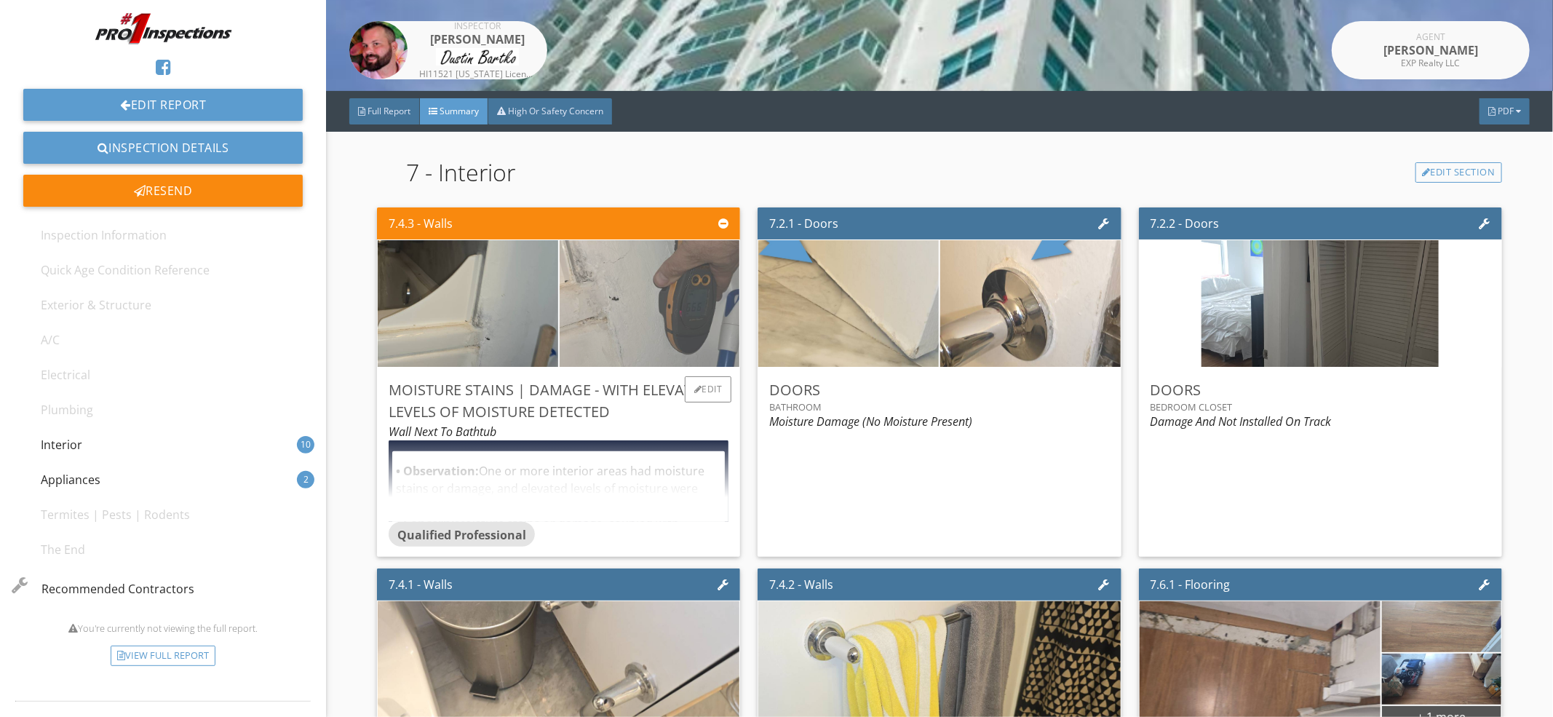
click at [571, 341] on img at bounding box center [650, 304] width 422 height 317
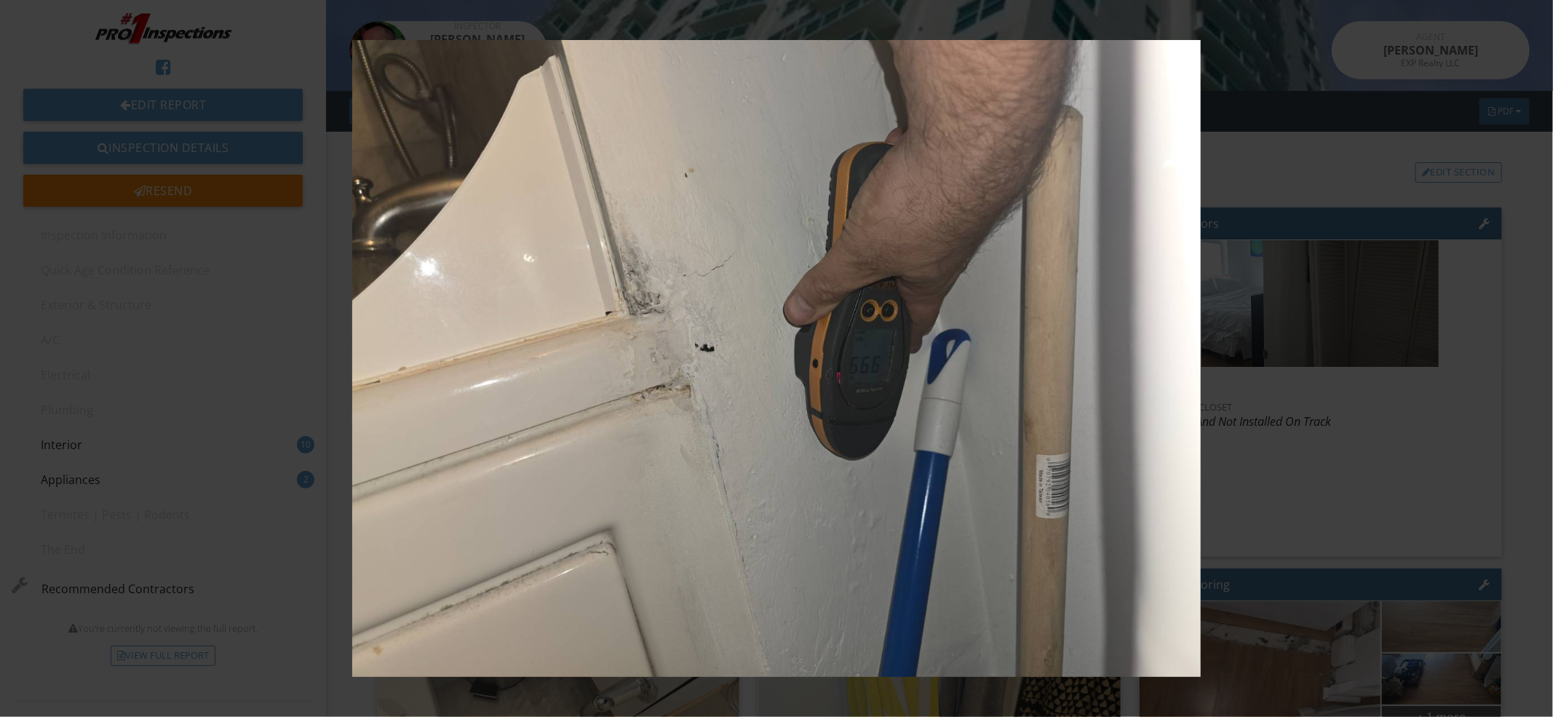
click at [1351, 450] on img at bounding box center [776, 358] width 1431 height 637
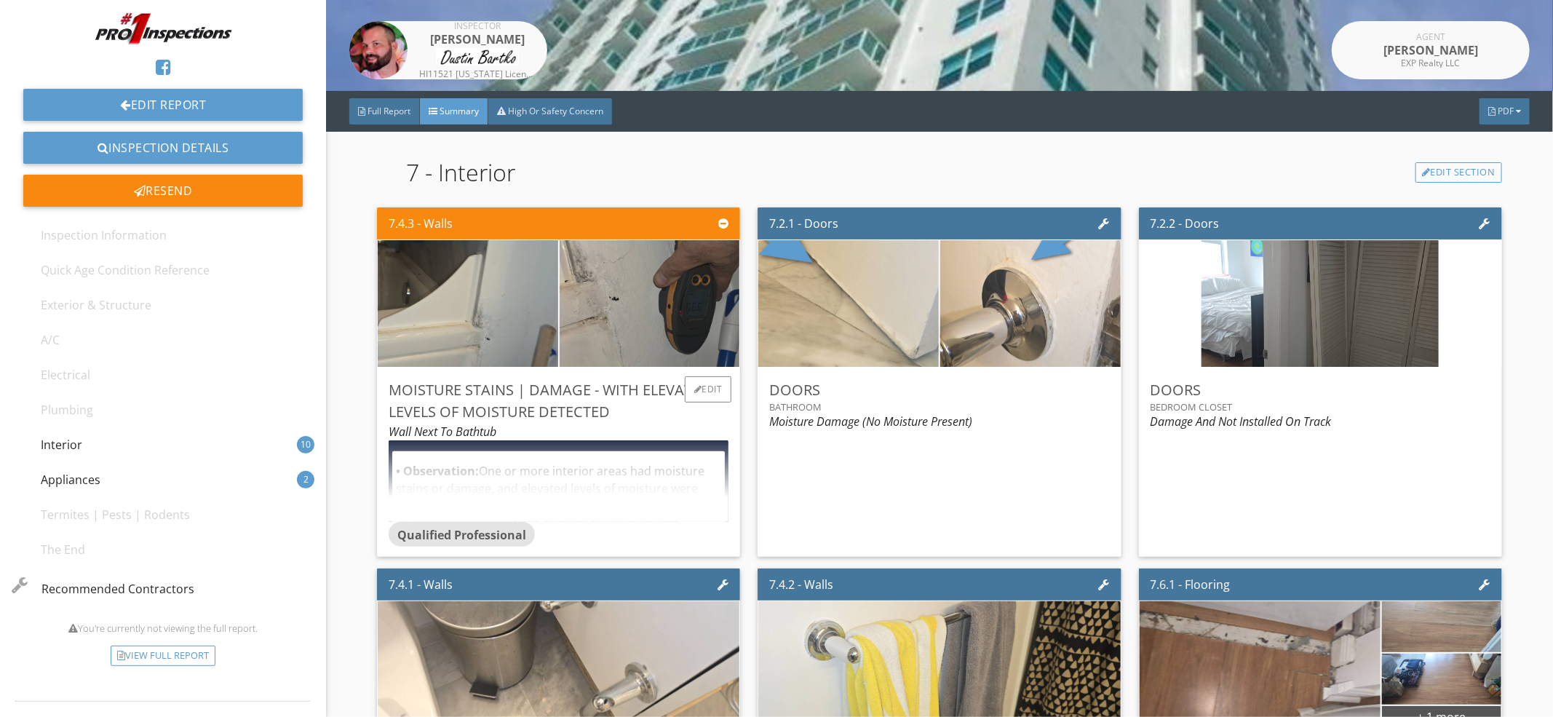
click at [563, 404] on div "Moisture Stains | Damage - With Elevated Levels Of Moisture Detected" at bounding box center [559, 401] width 340 height 44
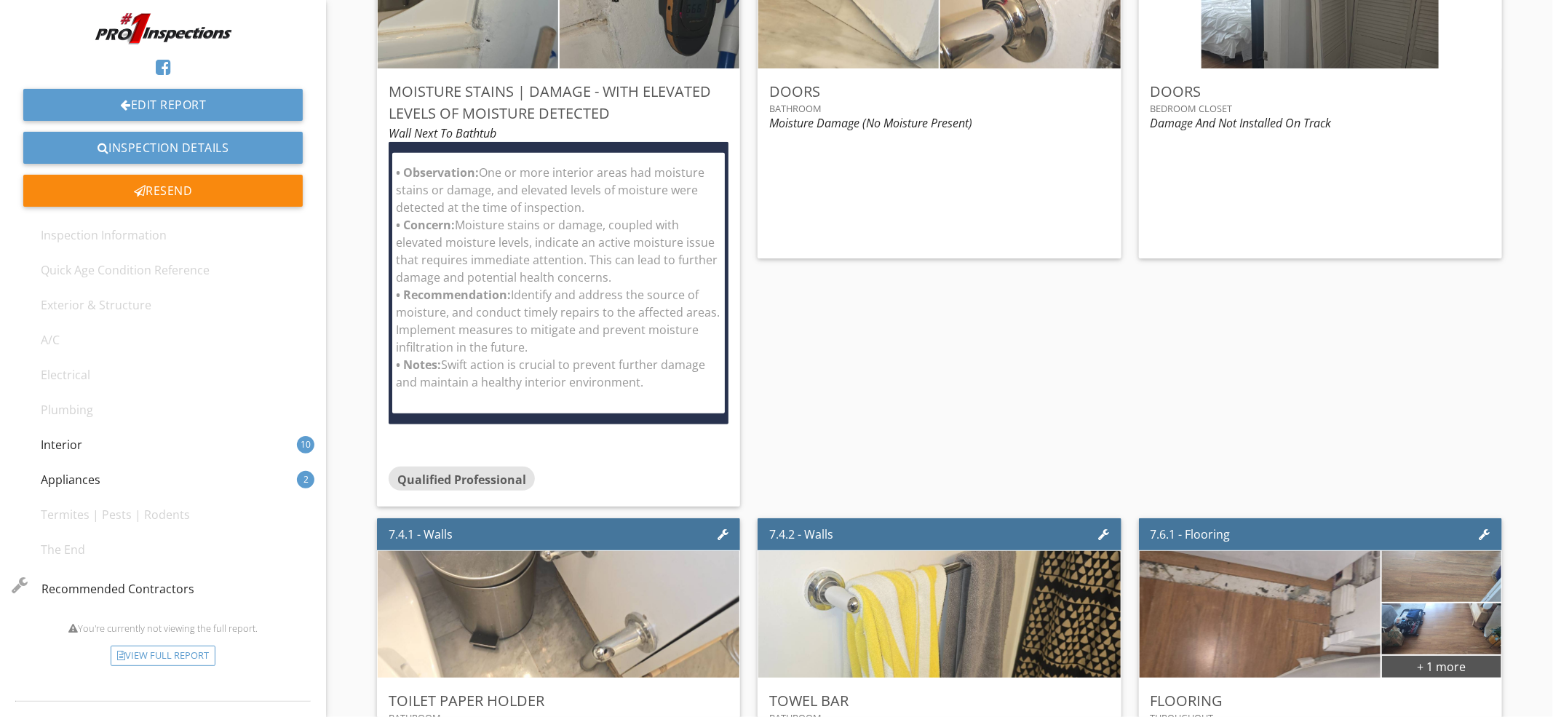
scroll to position [75, 0]
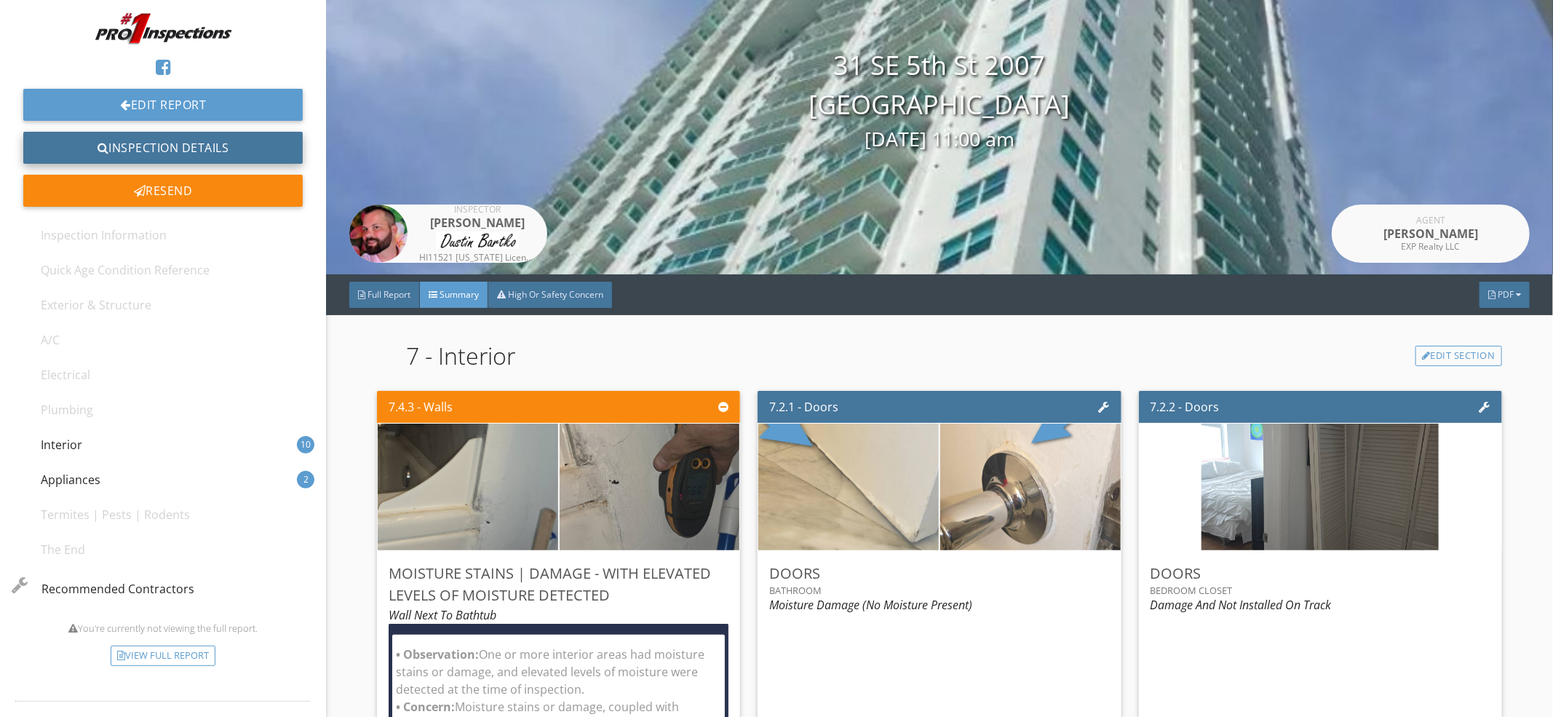
click at [210, 148] on link "Inspection Details" at bounding box center [162, 148] width 279 height 32
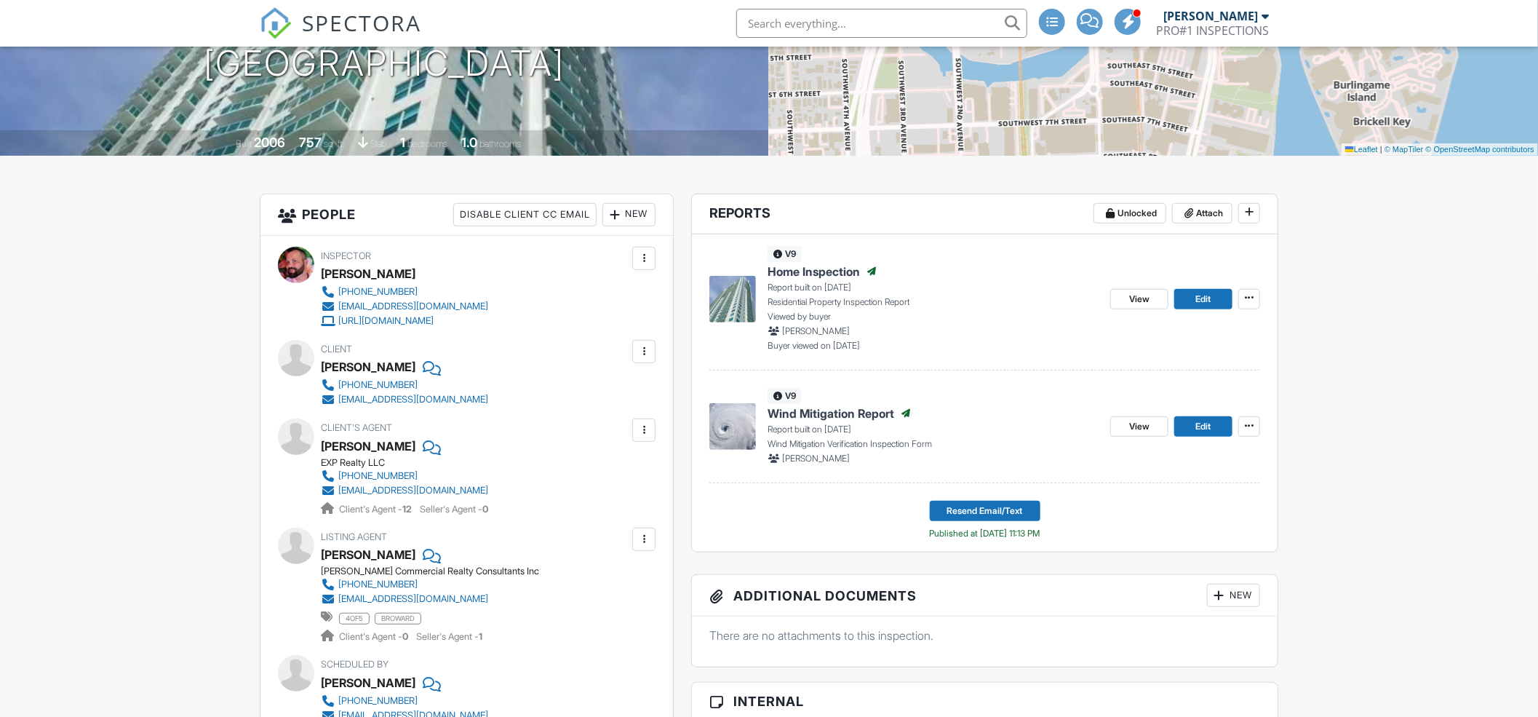
scroll to position [388, 0]
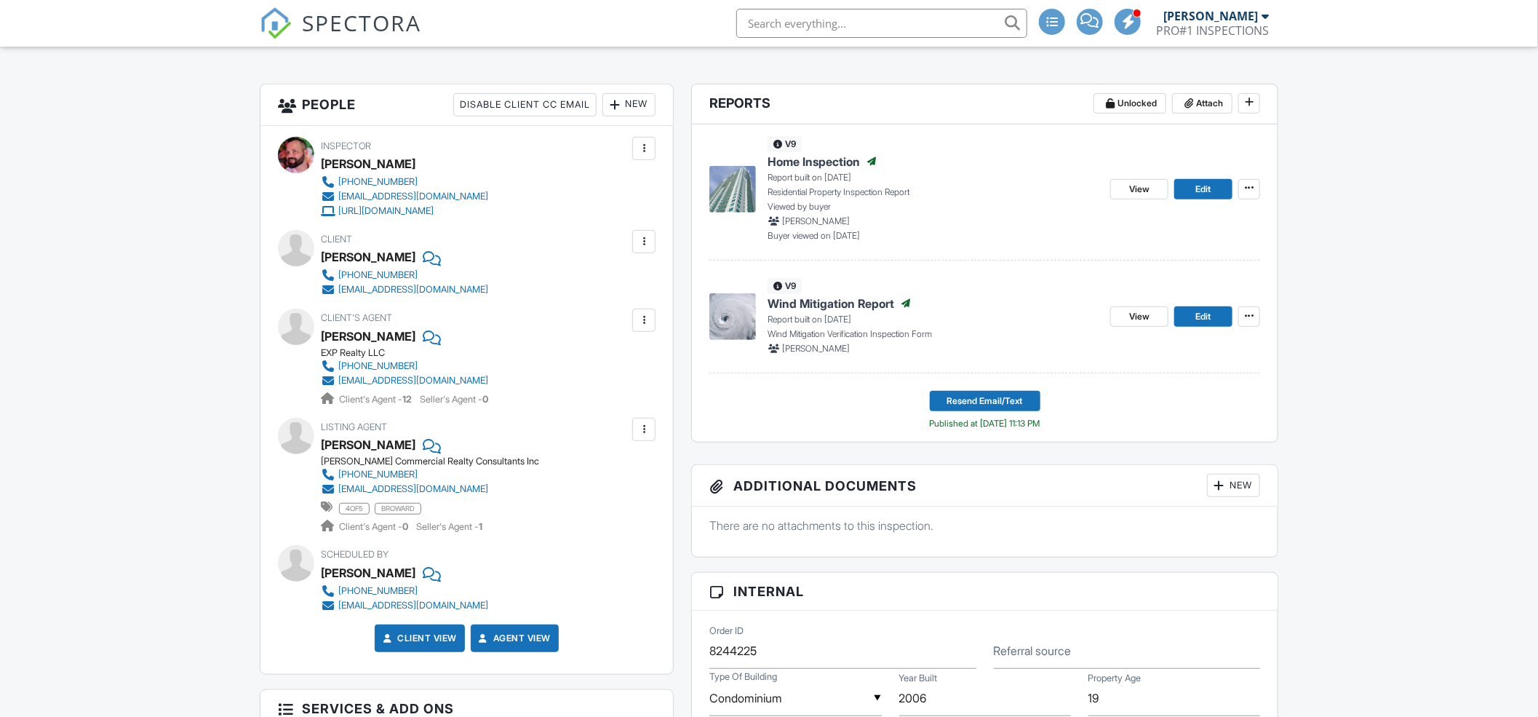
click at [646, 242] on div at bounding box center [644, 241] width 15 height 15
click at [364, 253] on div "Leticia Mora" at bounding box center [368, 257] width 95 height 22
click at [343, 253] on div "Leticia Mora" at bounding box center [368, 257] width 95 height 22
drag, startPoint x: 343, startPoint y: 253, endPoint x: 375, endPoint y: 253, distance: 32.7
click at [375, 253] on div "Leticia Mora" at bounding box center [368, 257] width 95 height 22
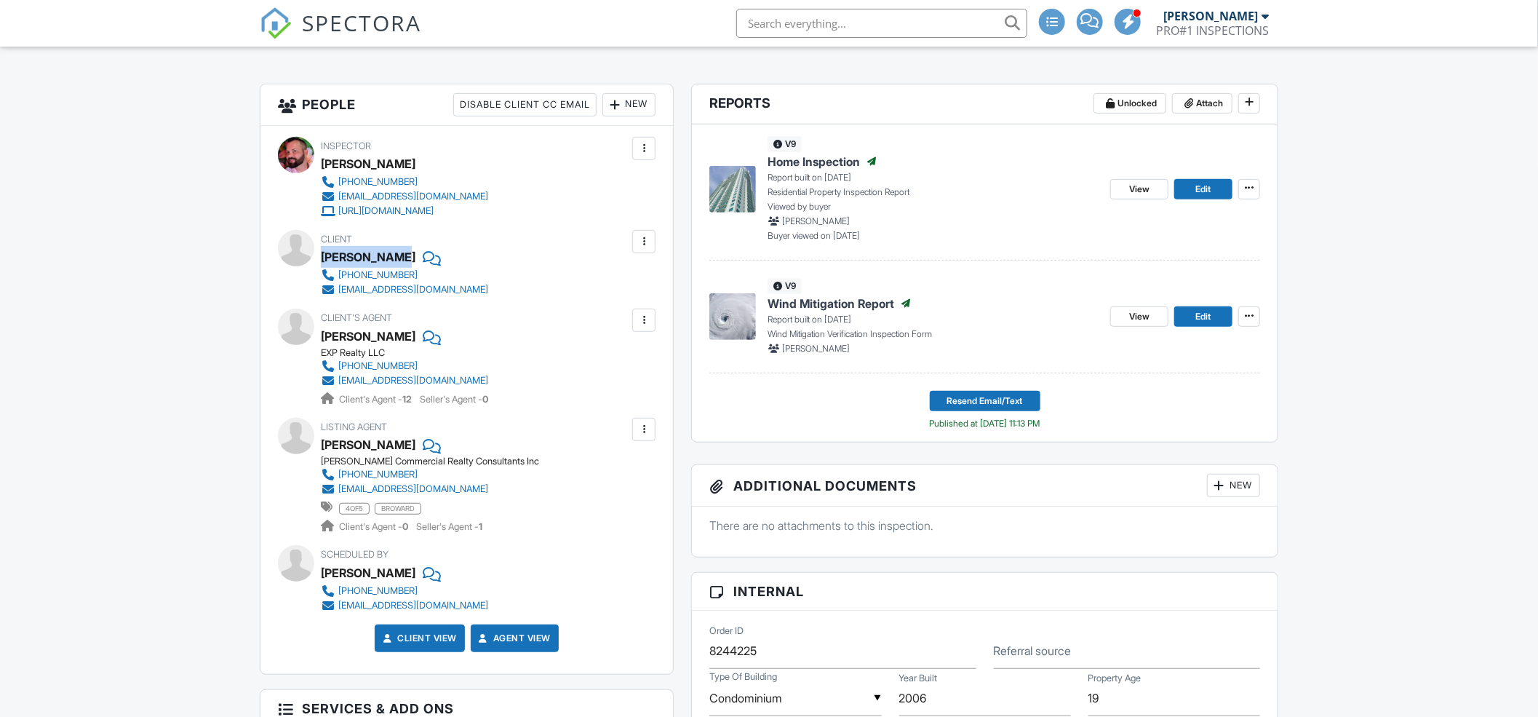
copy div "Leticia Mora"
click at [791, 33] on input "text" at bounding box center [881, 23] width 291 height 29
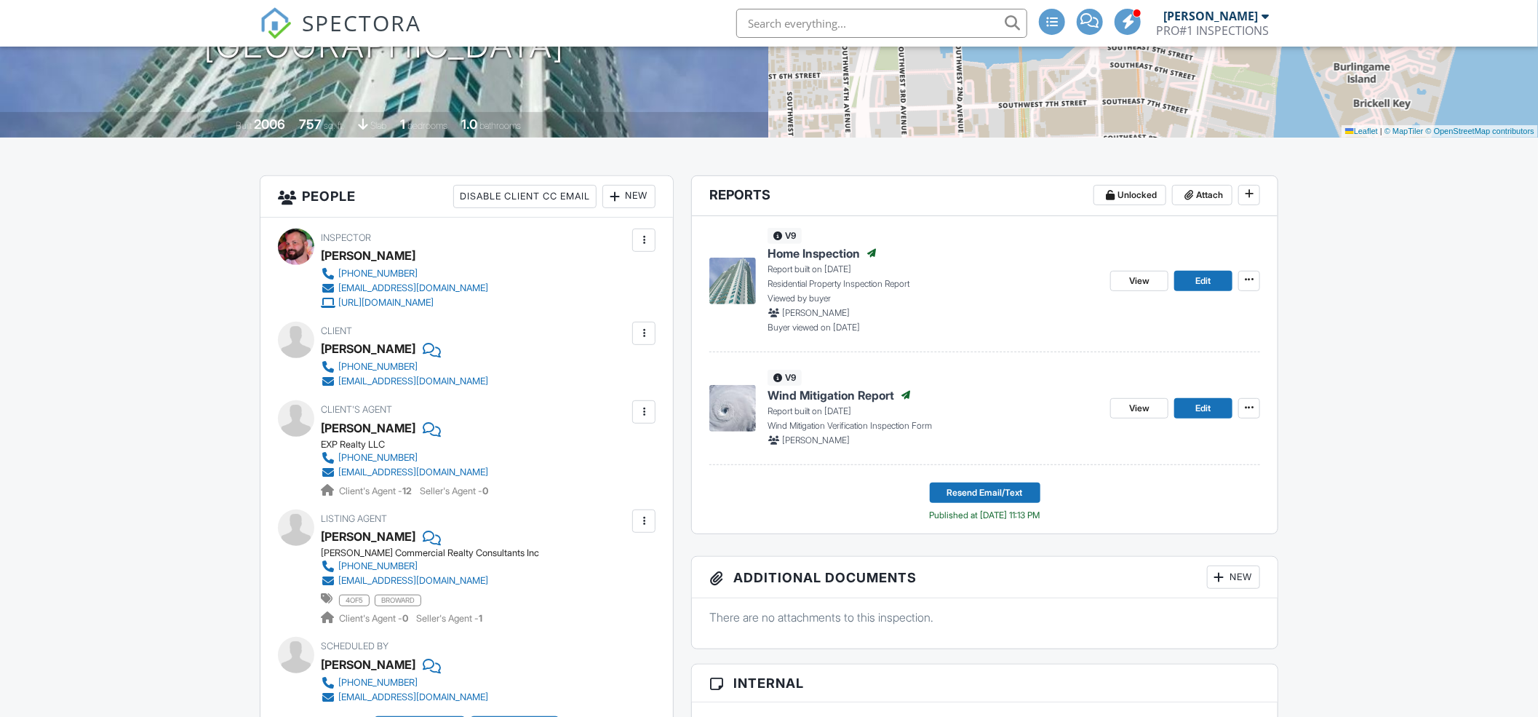
scroll to position [258, 0]
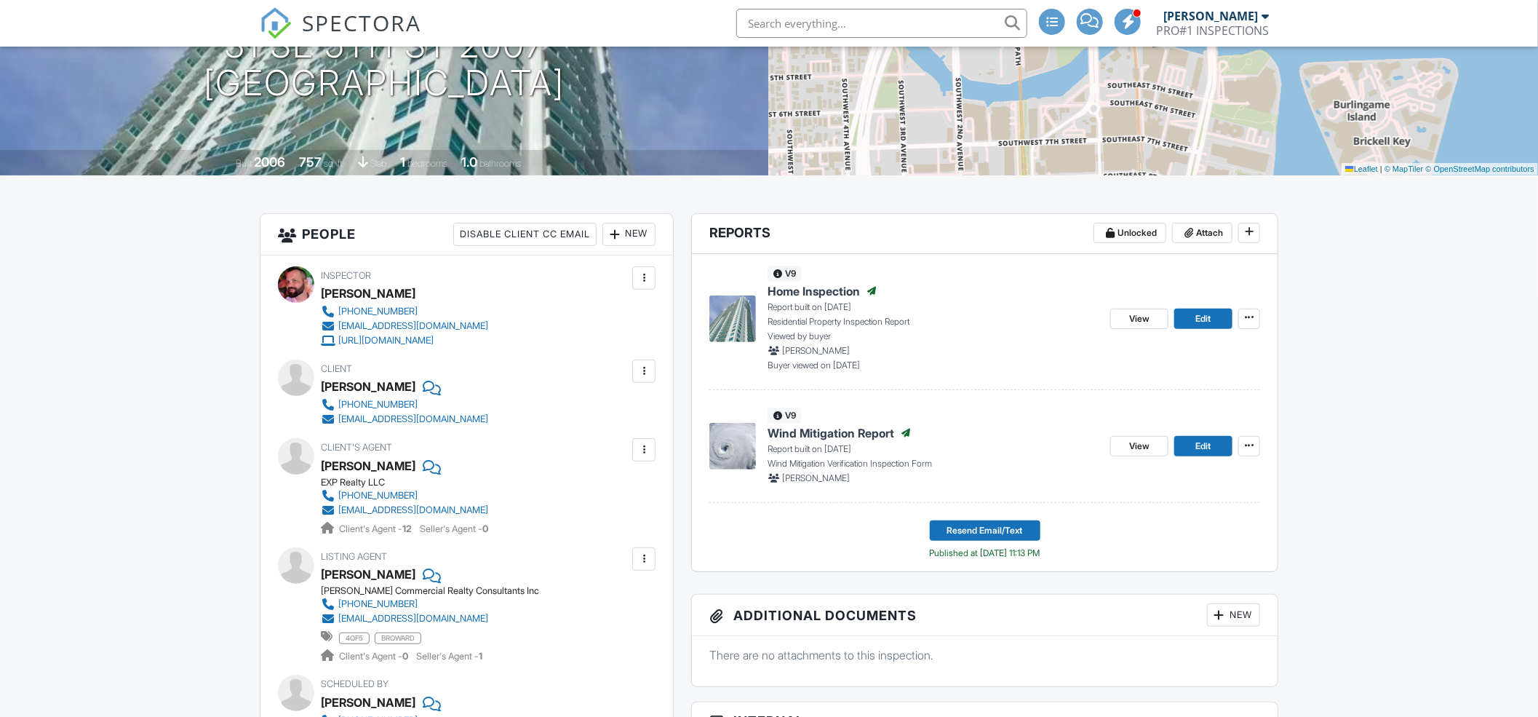
click at [802, 298] on span "Home Inspection" at bounding box center [814, 291] width 92 height 16
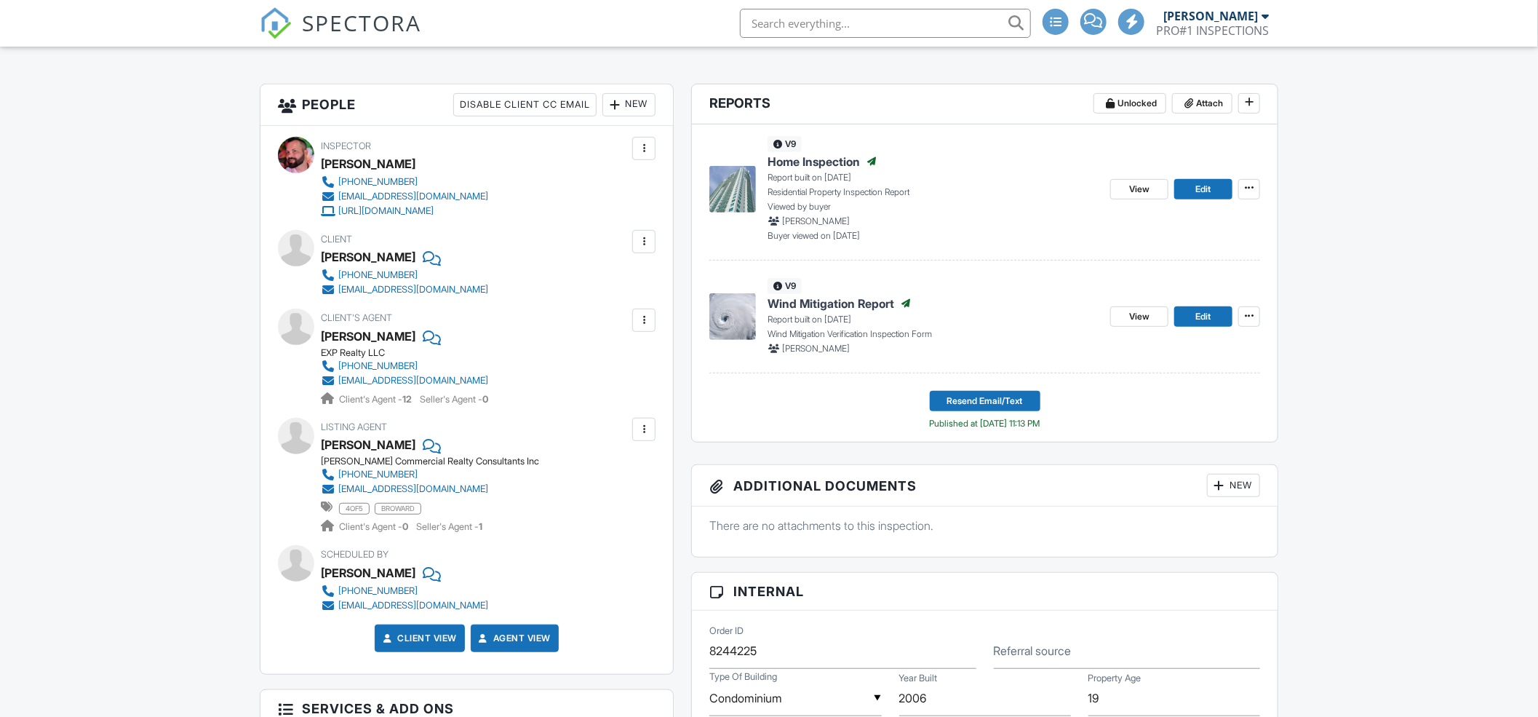
click at [808, 28] on input "text" at bounding box center [885, 23] width 291 height 29
paste input "[PERSON_NAME]"
click at [874, 20] on input "[PERSON_NAME]" at bounding box center [881, 23] width 291 height 29
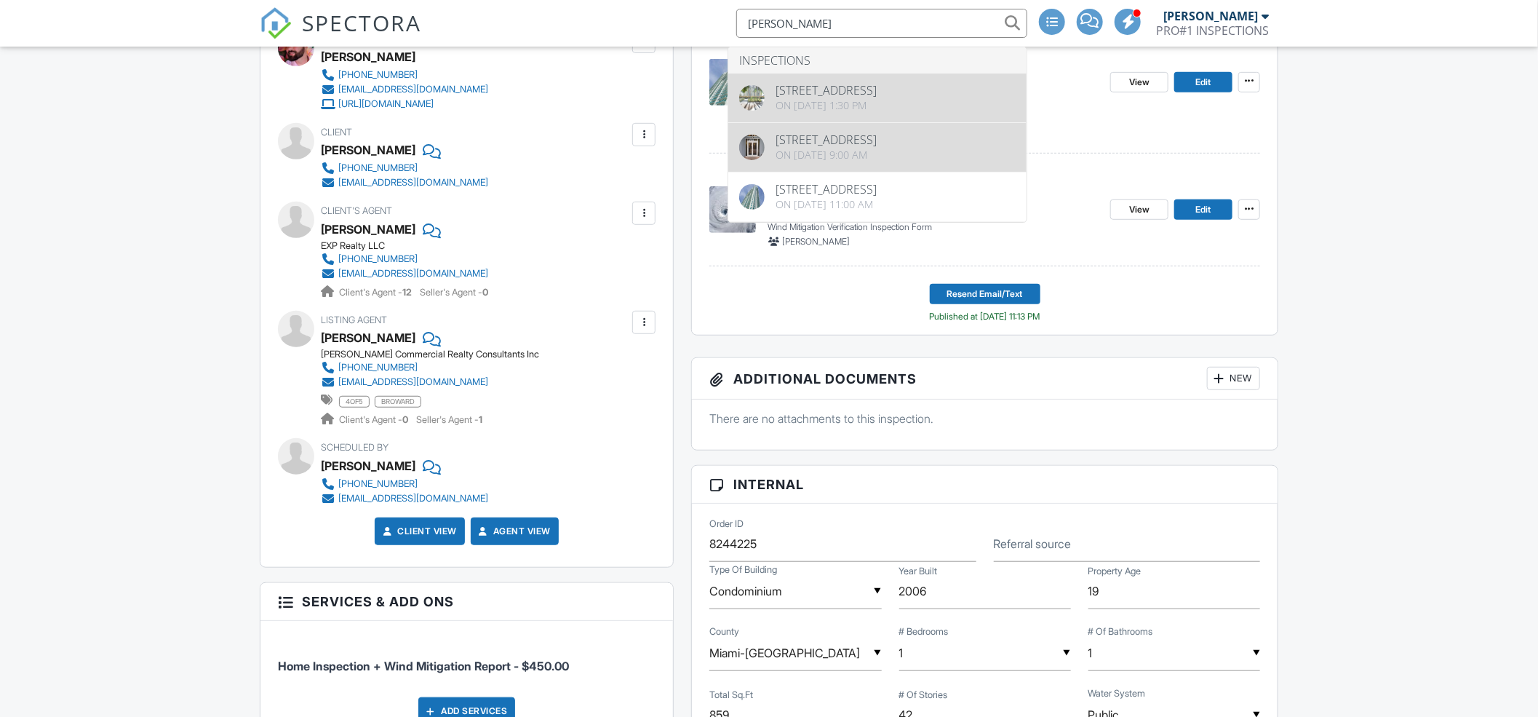
scroll to position [517, 0]
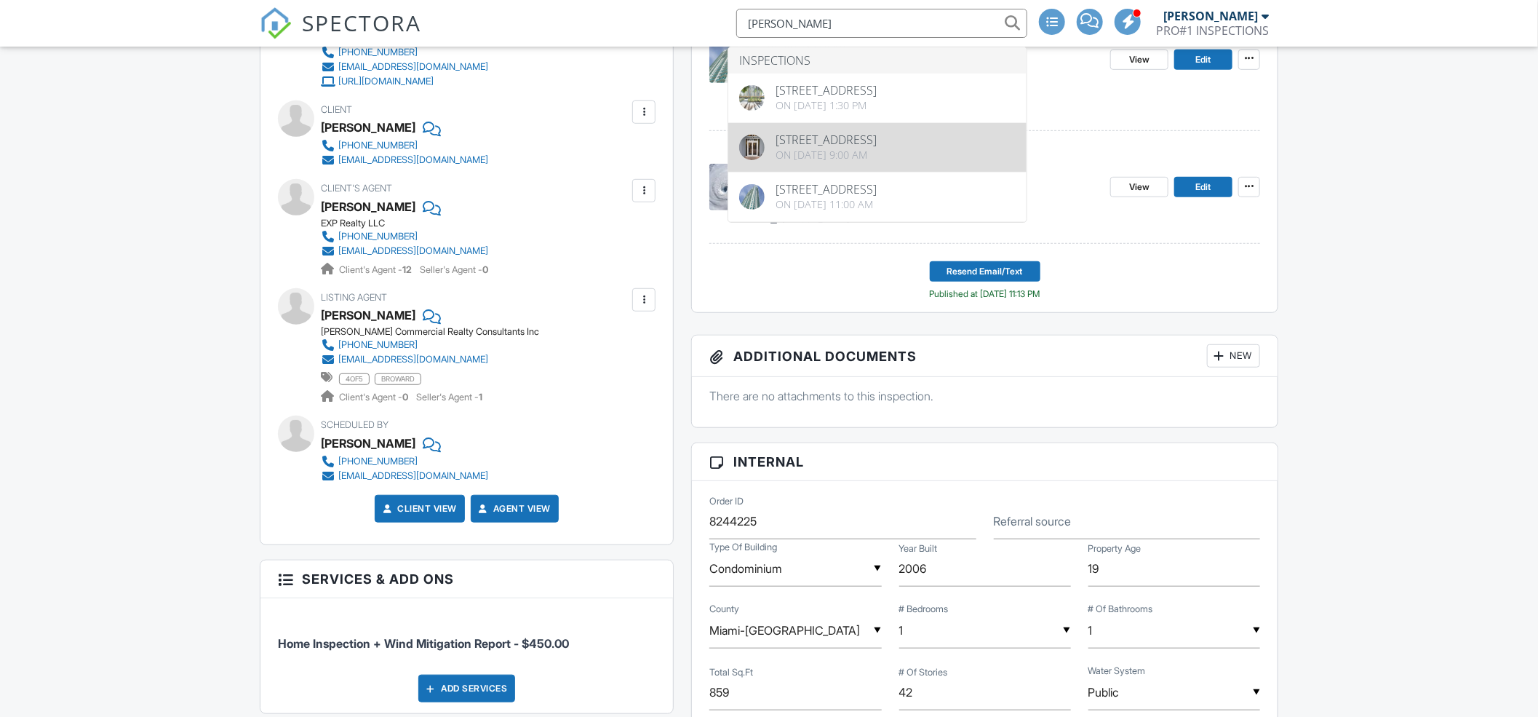
type input "[PERSON_NAME]"
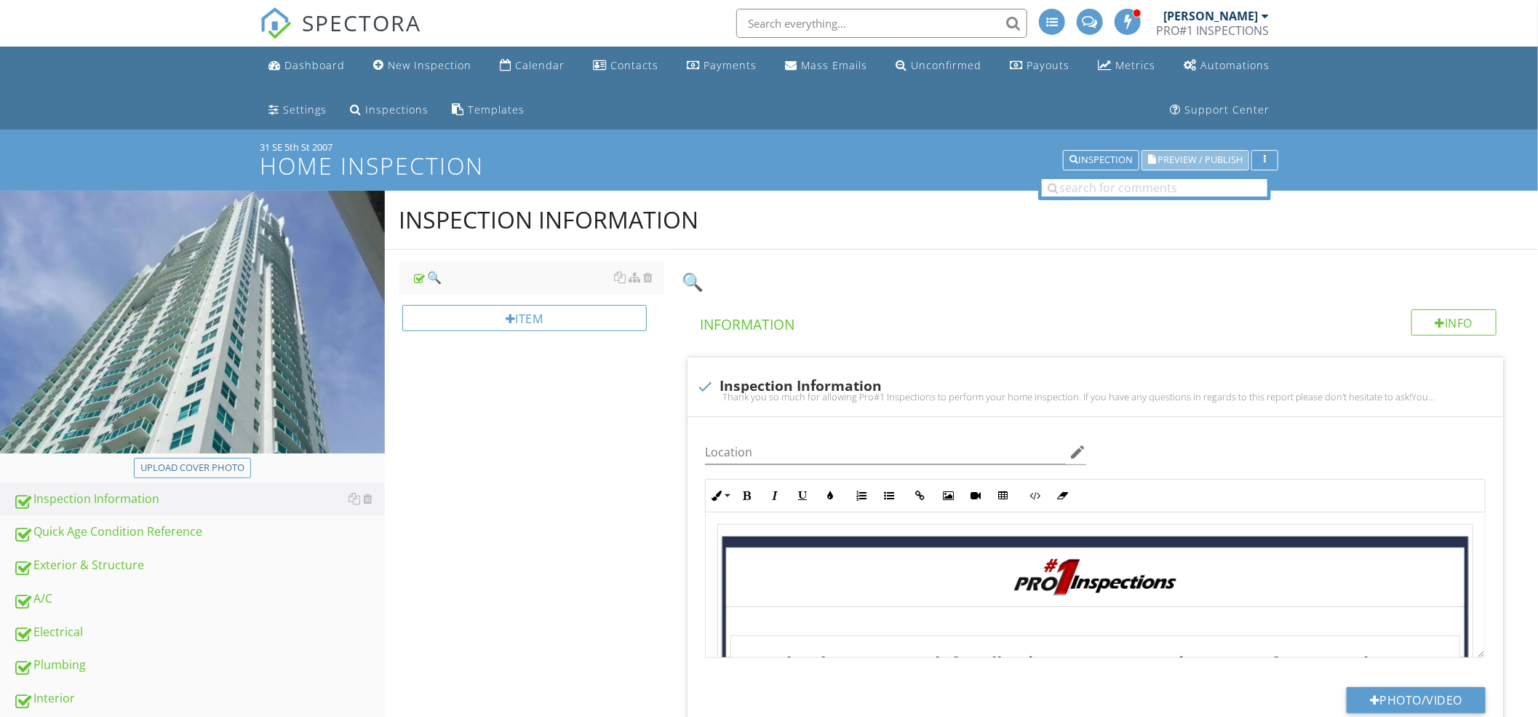
click at [1187, 157] on span "Preview / Publish" at bounding box center [1200, 160] width 85 height 9
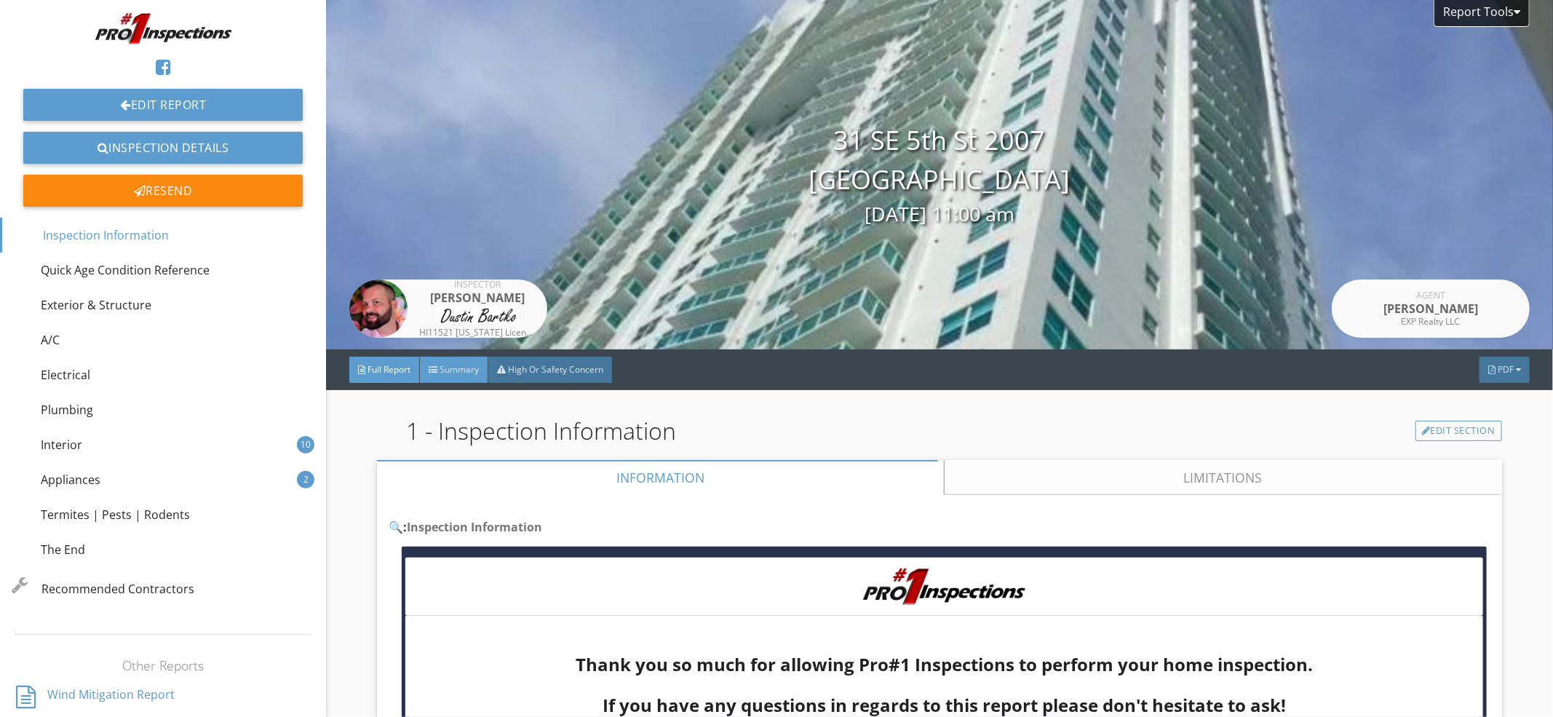
click at [458, 378] on div "Summary" at bounding box center [454, 370] width 68 height 26
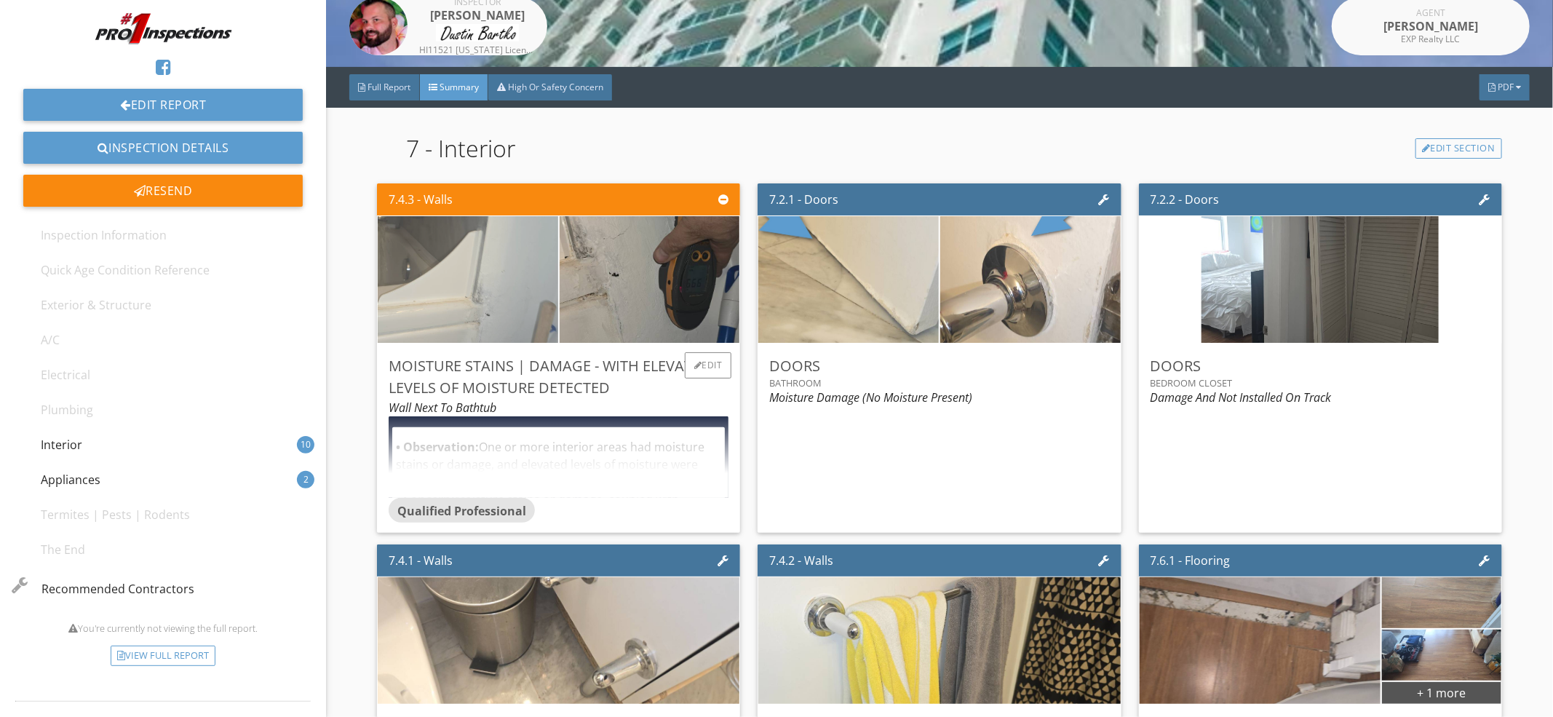
scroll to position [258, 0]
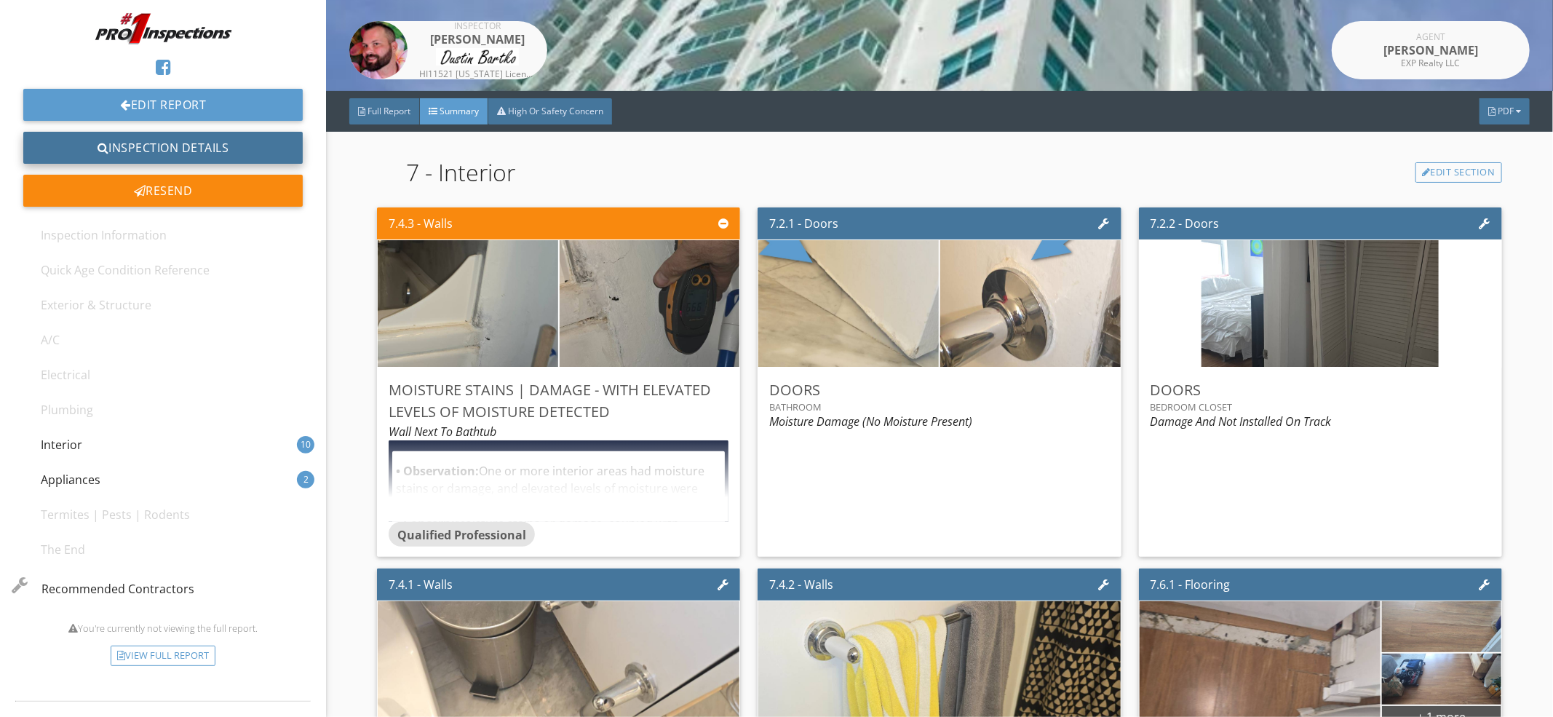
click at [190, 148] on link "Inspection Details" at bounding box center [162, 148] width 279 height 32
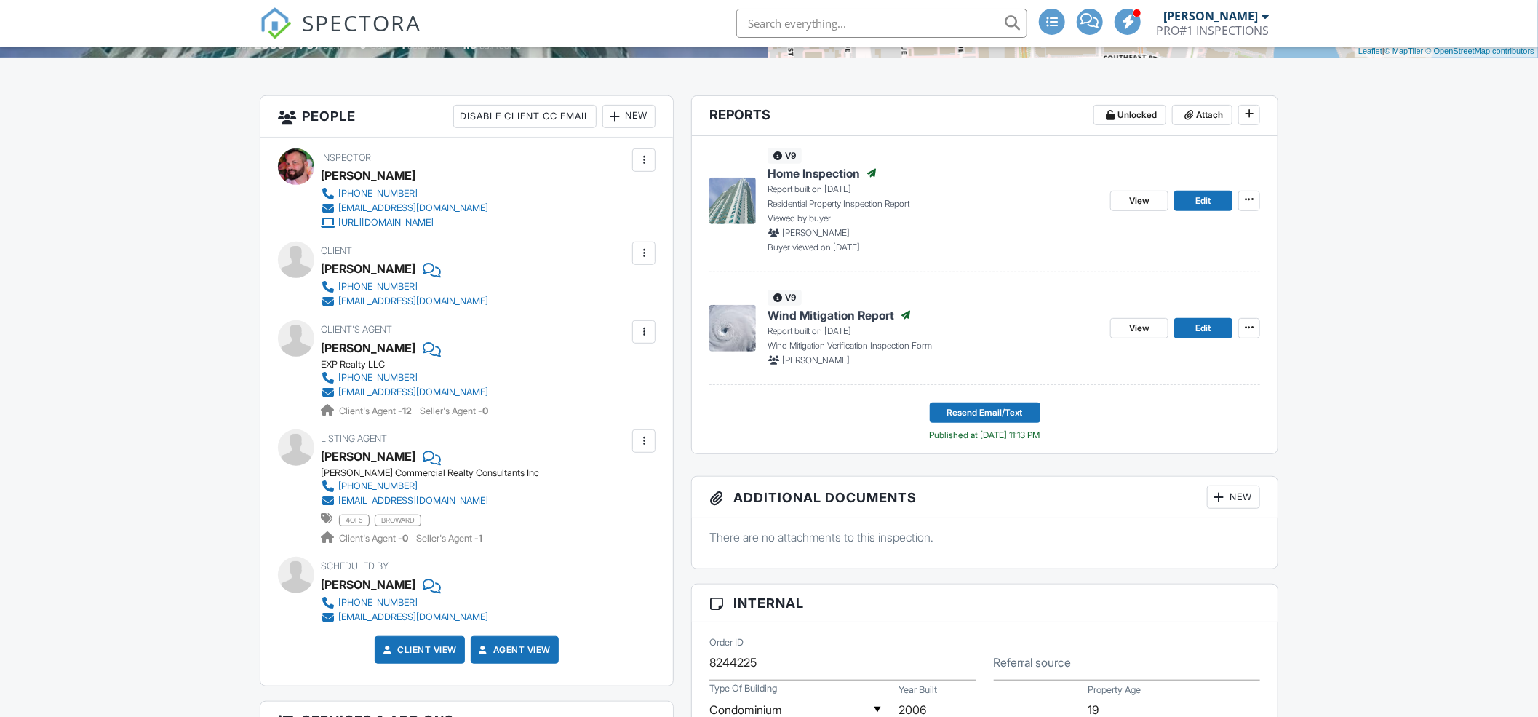
click at [838, 168] on span "Home Inspection" at bounding box center [814, 173] width 92 height 16
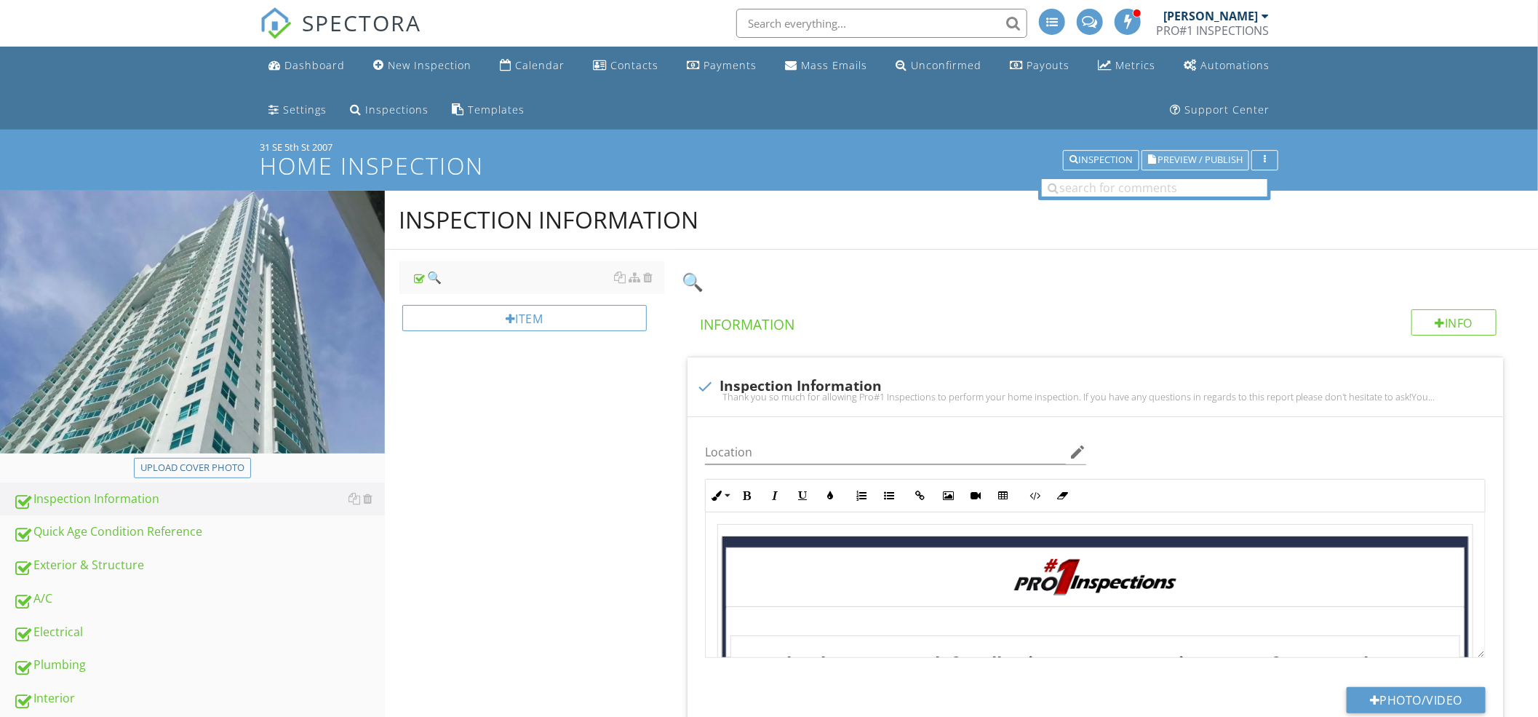
click at [1200, 162] on span "Preview / Publish" at bounding box center [1200, 160] width 85 height 9
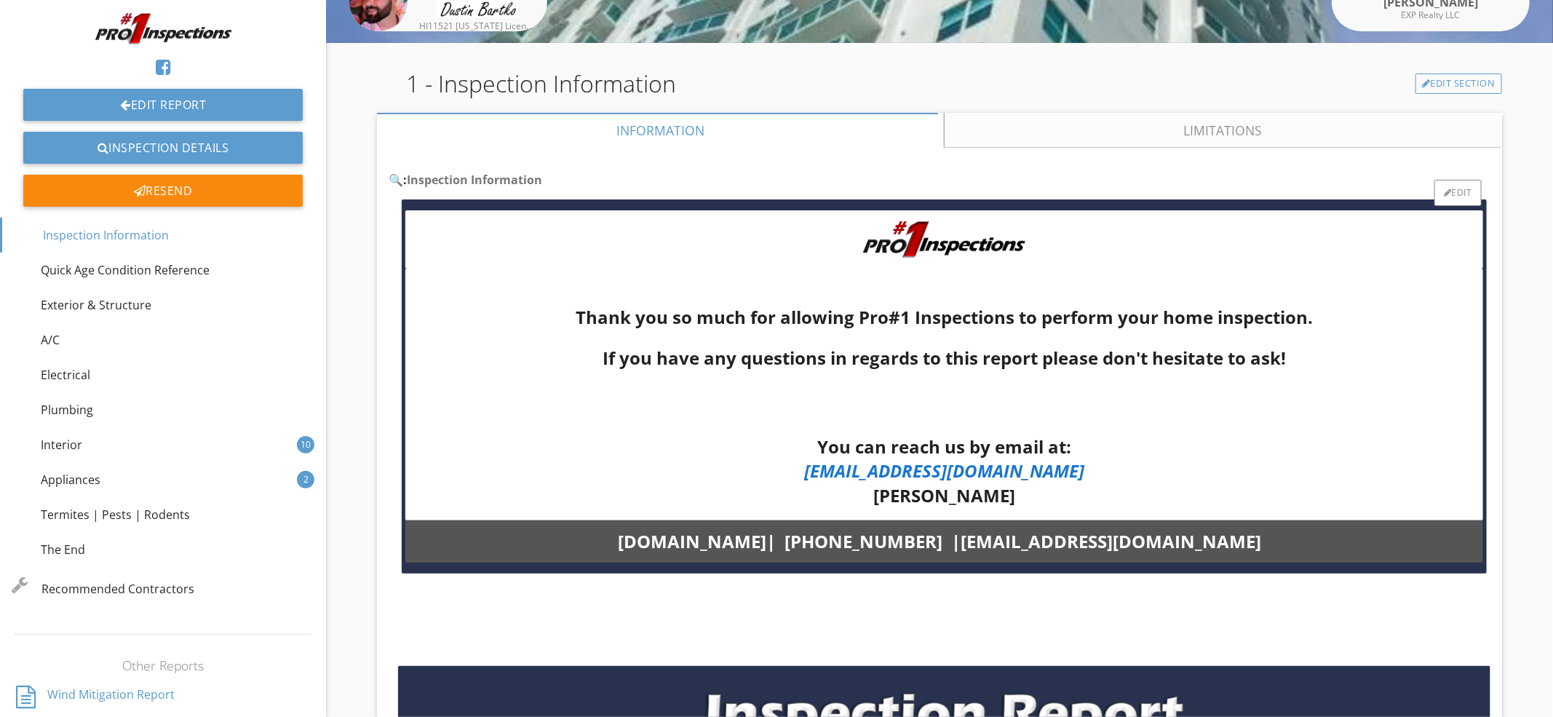
scroll to position [517, 0]
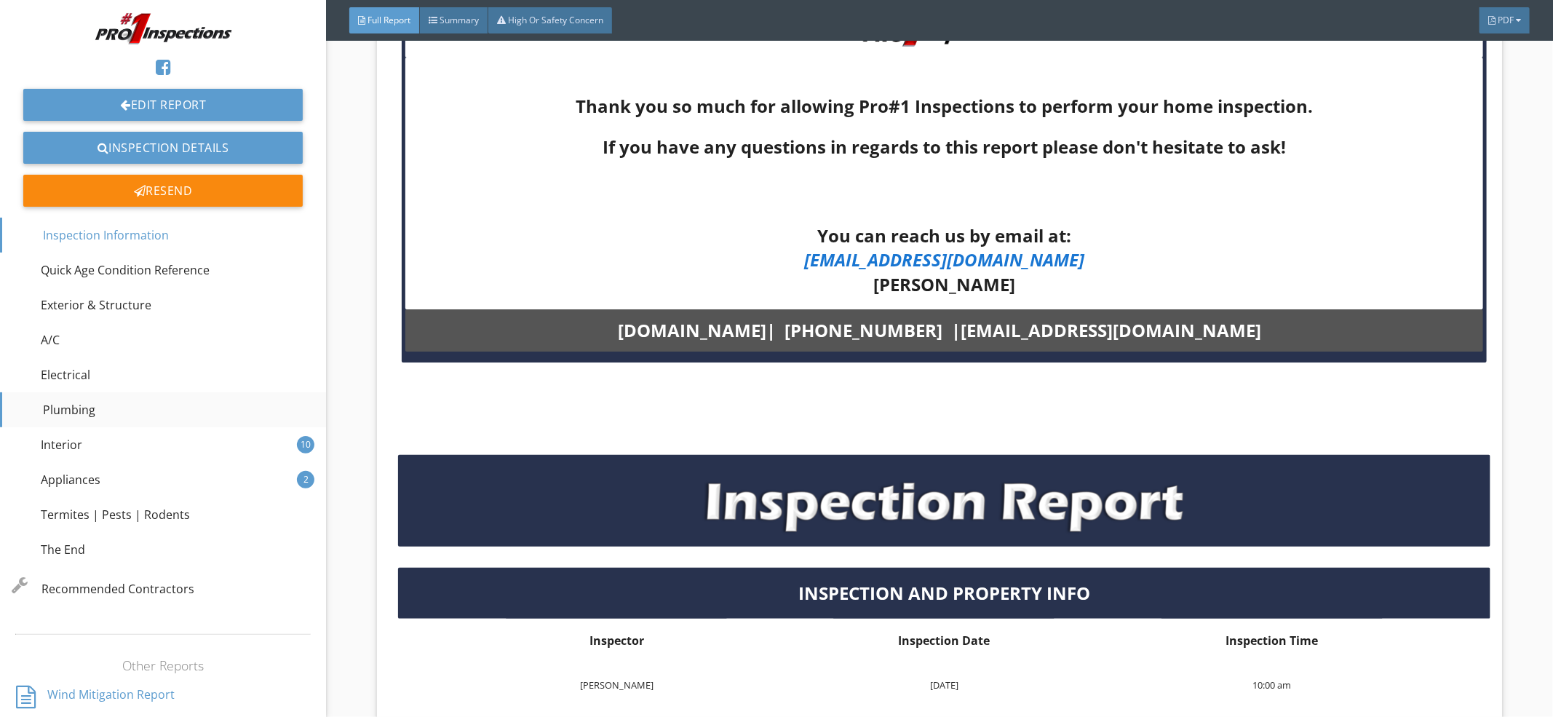
click at [119, 407] on div "Plumbing" at bounding box center [163, 409] width 326 height 35
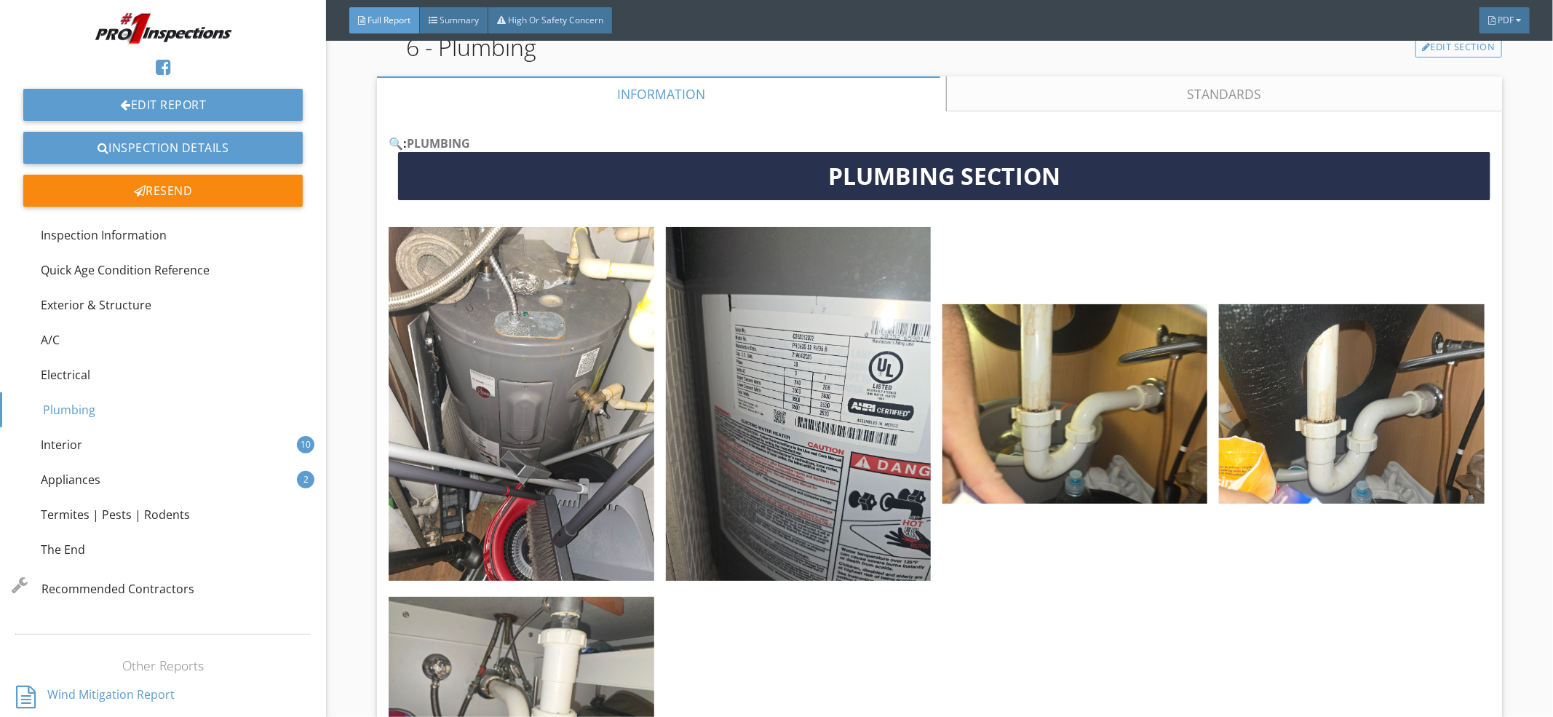
scroll to position [5835, 0]
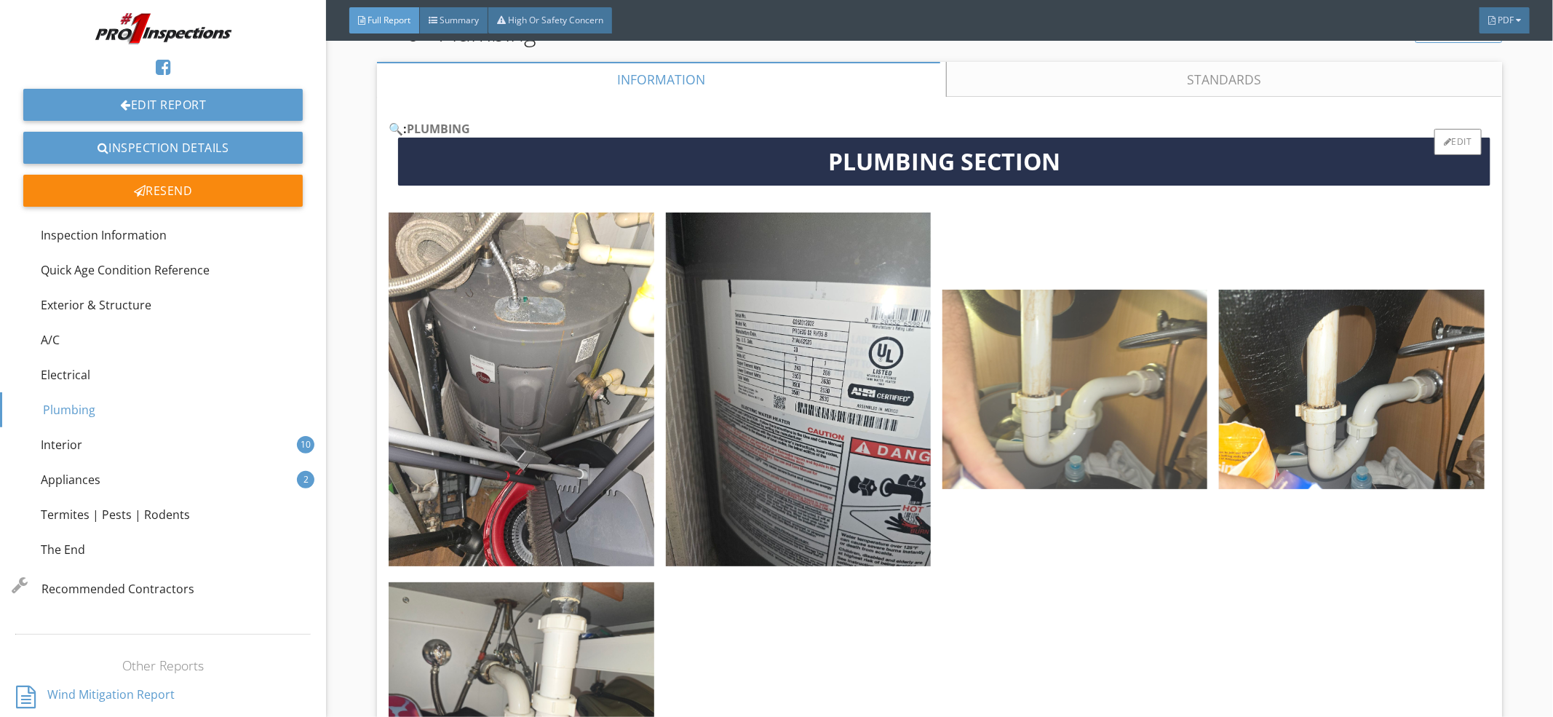
click at [1146, 395] on img at bounding box center [1074, 389] width 265 height 199
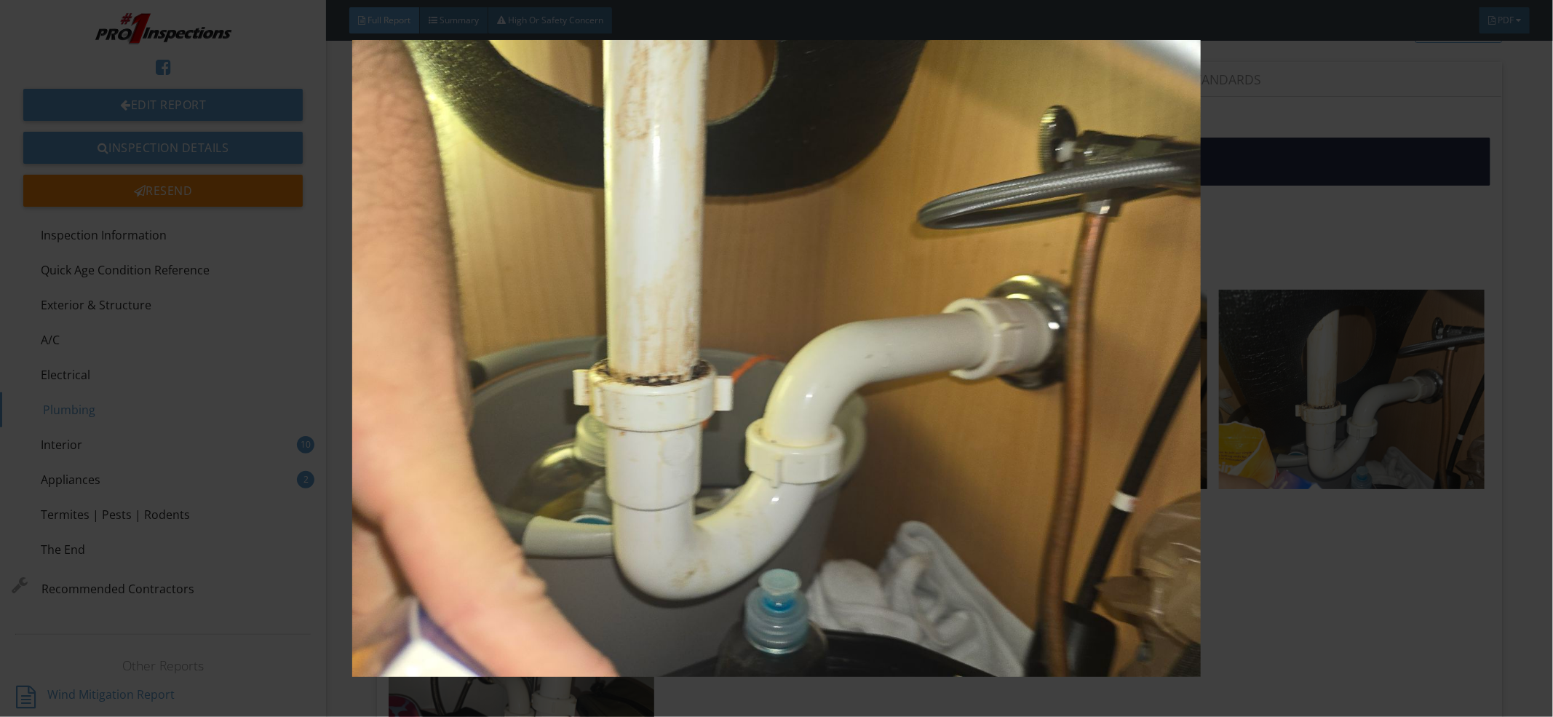
click at [1337, 223] on img at bounding box center [776, 358] width 1431 height 637
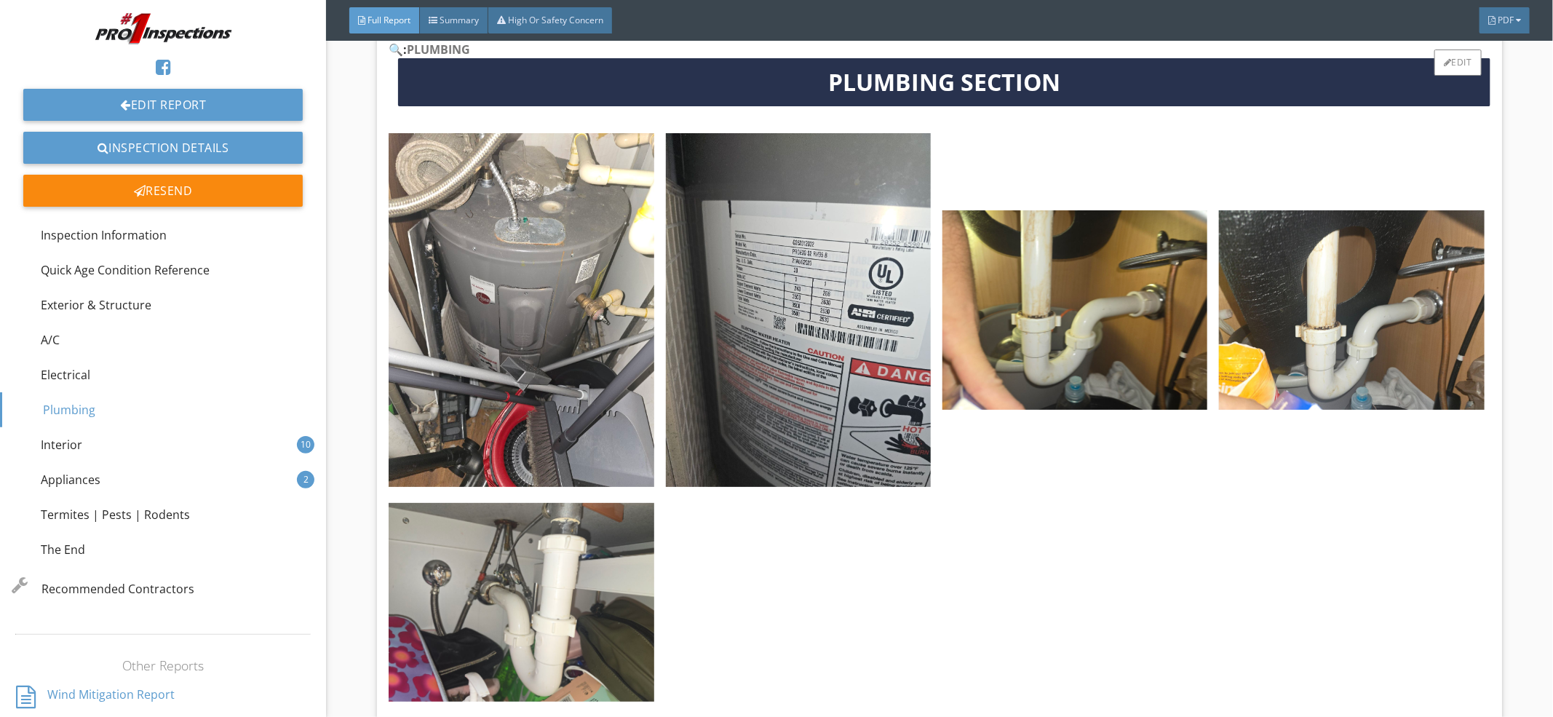
scroll to position [5964, 0]
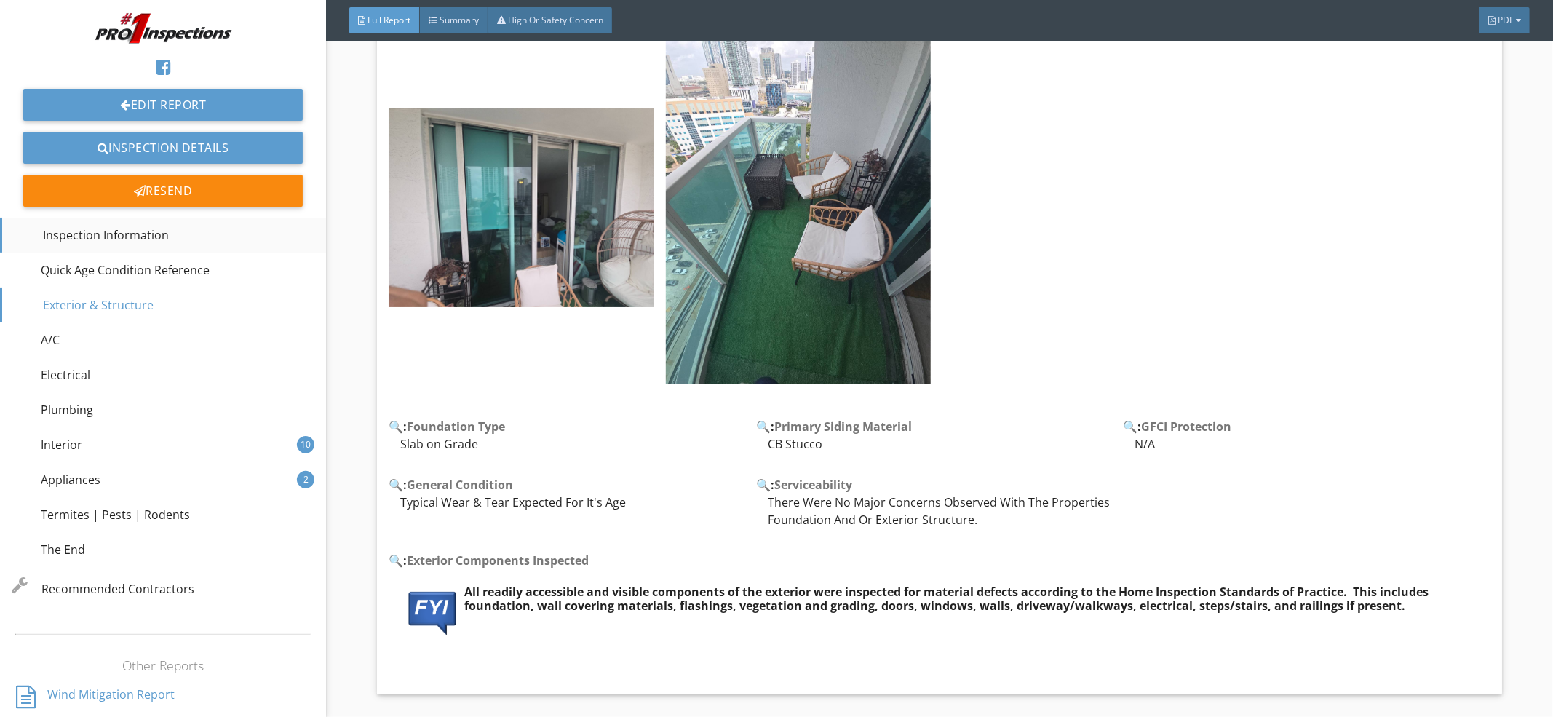
drag, startPoint x: 156, startPoint y: 225, endPoint x: 163, endPoint y: 230, distance: 8.9
click at [155, 226] on div "Inspection Information" at bounding box center [91, 234] width 155 height 17
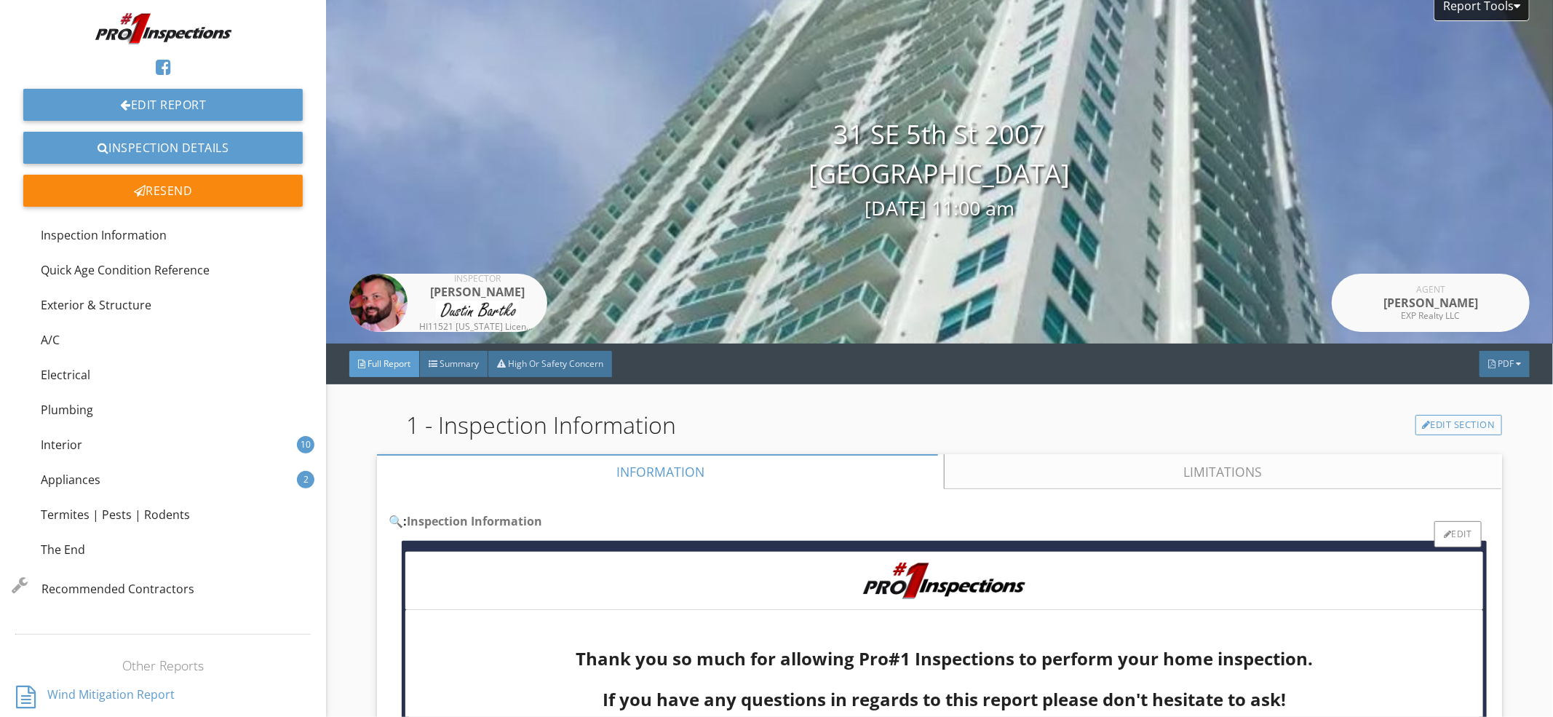
scroll to position [0, 0]
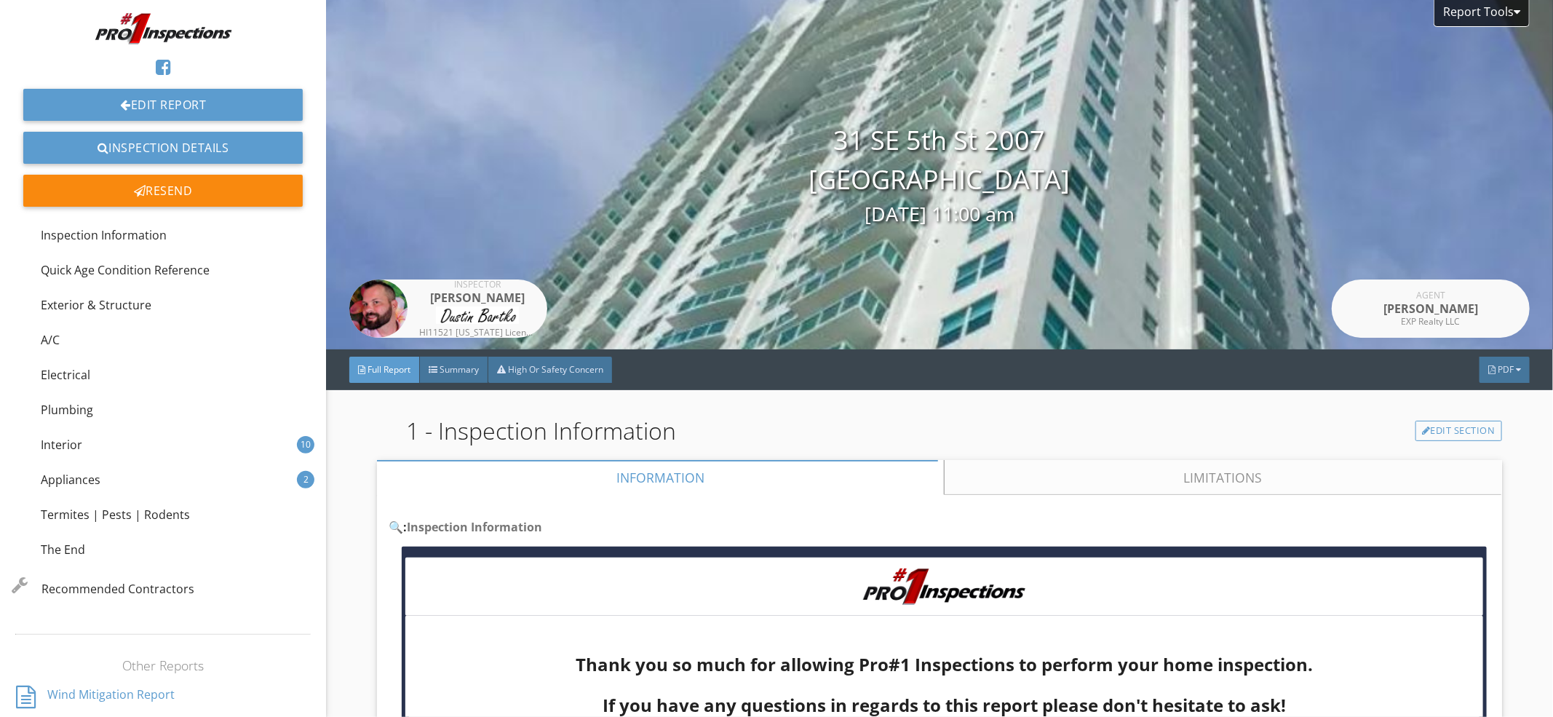
click at [879, 146] on div "31 SE 5th St 2007 Miami, FL 33131 03/04/2025 11:00 am" at bounding box center [939, 175] width 1227 height 108
click at [879, 148] on div "31 SE 5th St 2007 Miami, FL 33131 03/04/2025 11:00 am" at bounding box center [939, 175] width 1227 height 108
copy div "31 SE 5th St 2007"
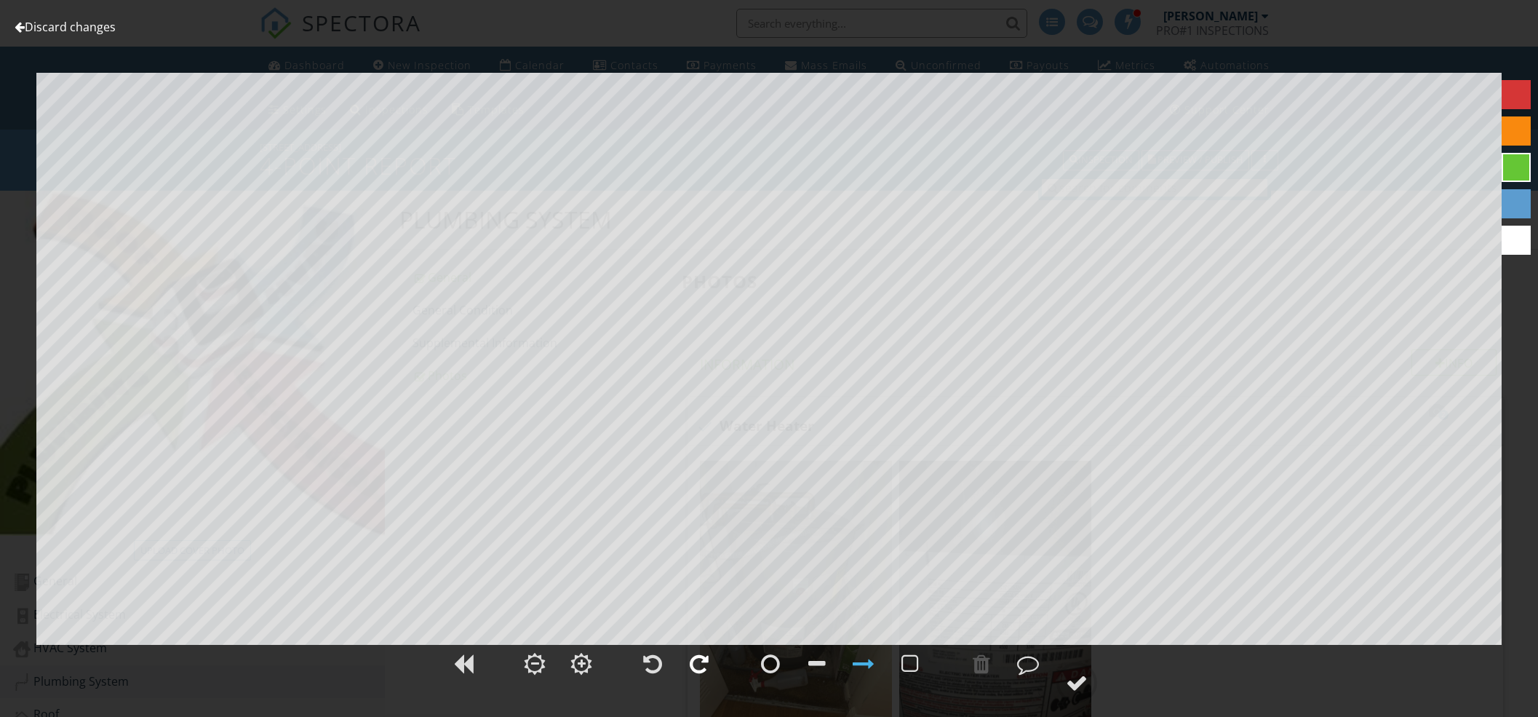
scroll to position [905, 0]
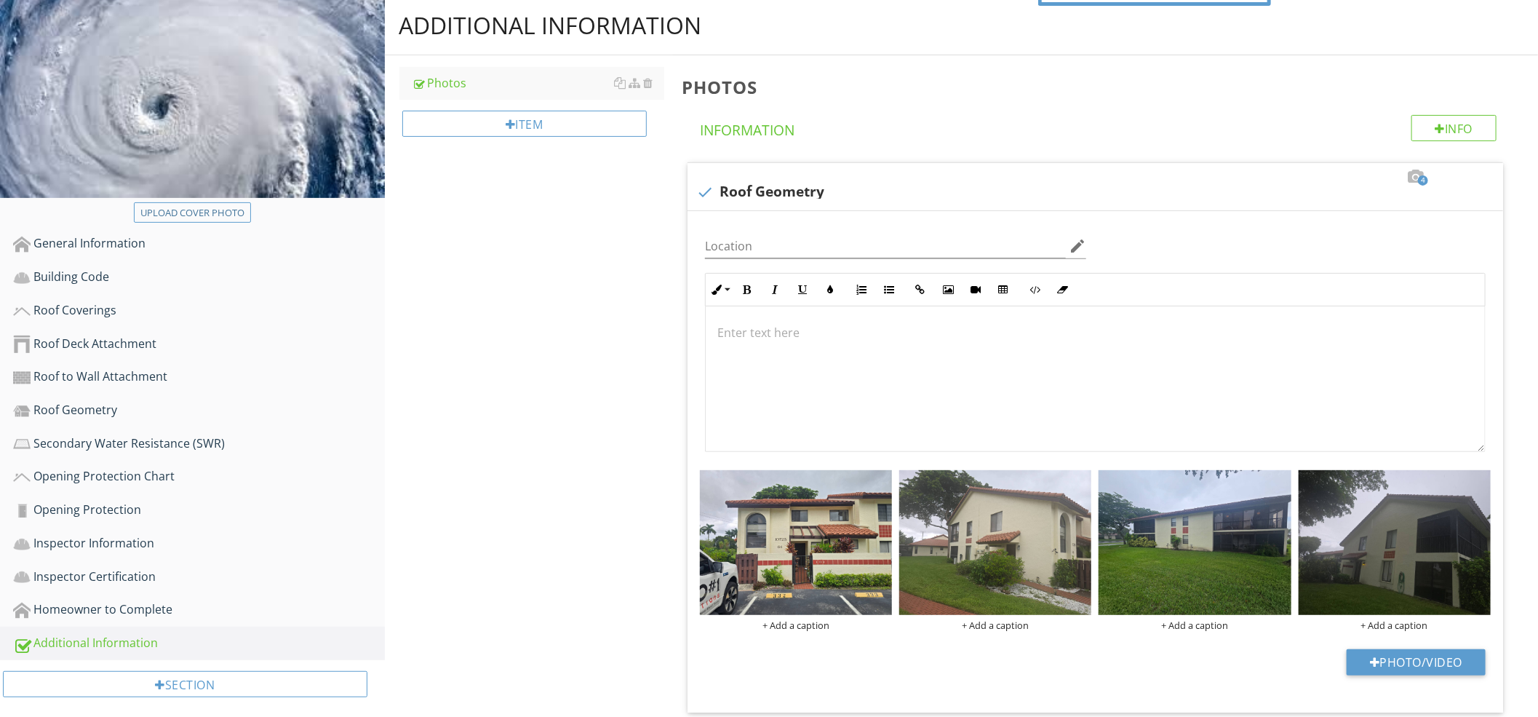
scroll to position [151, 0]
